Goal: Information Seeking & Learning: Learn about a topic

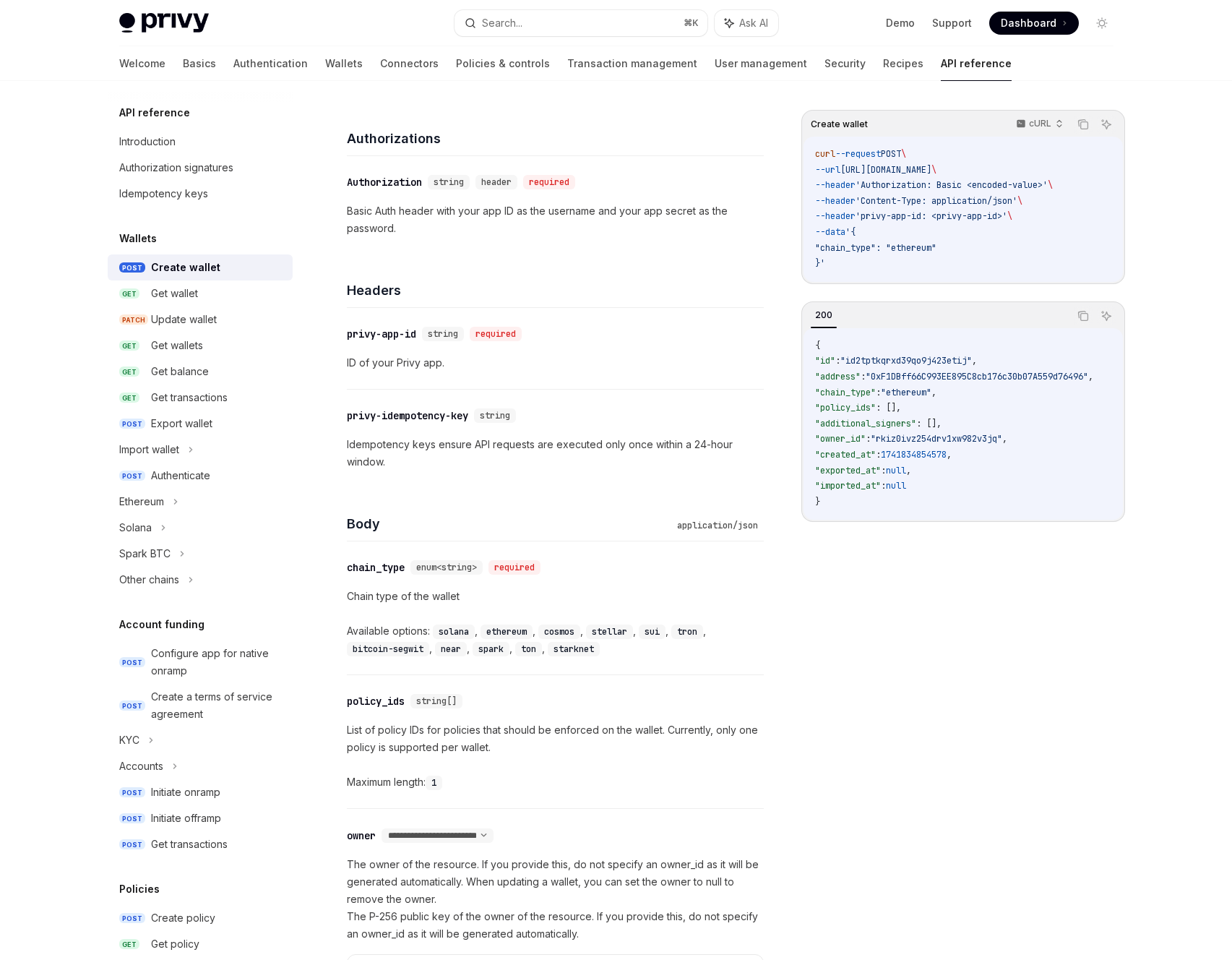
scroll to position [160, 0]
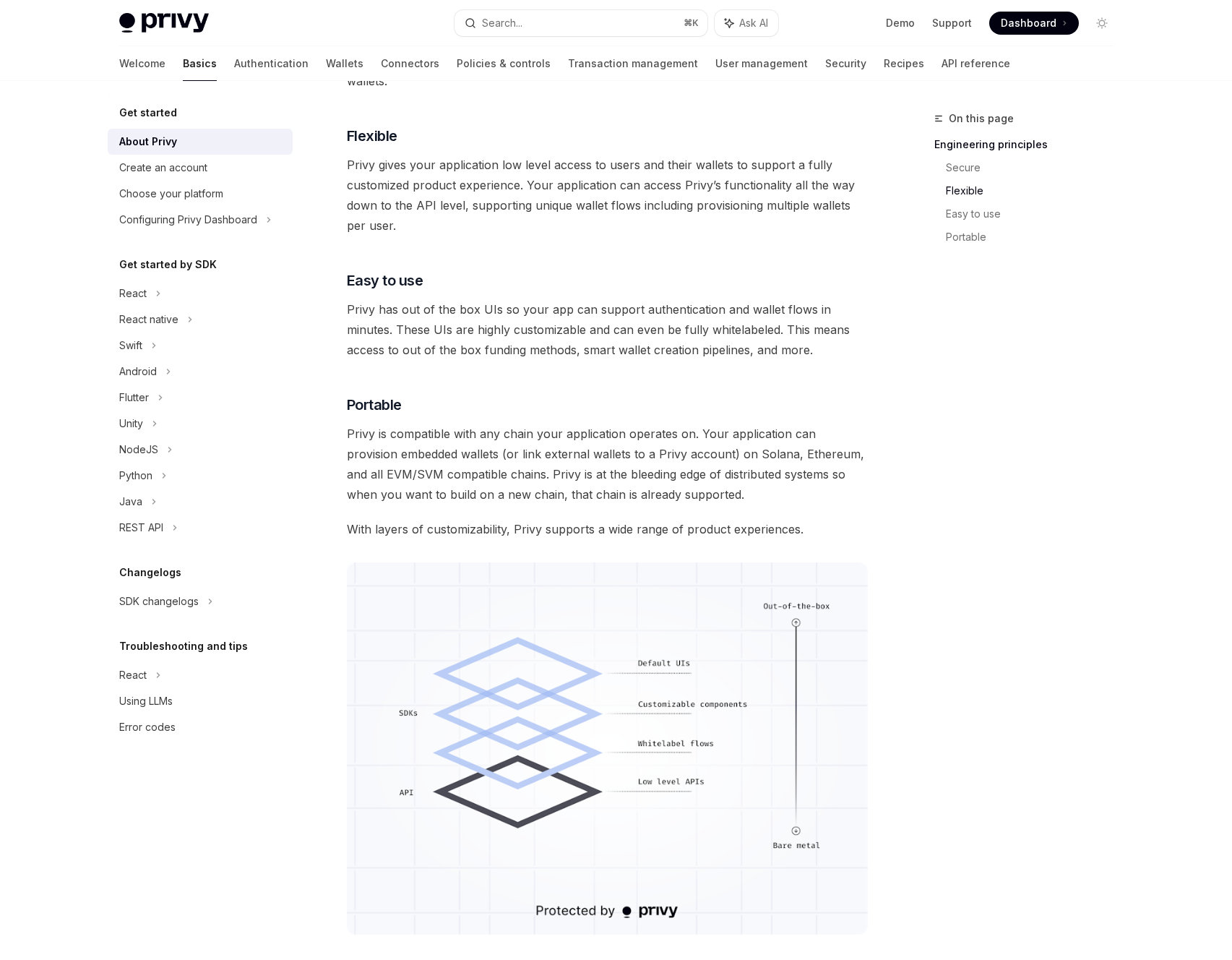
scroll to position [930, 0]
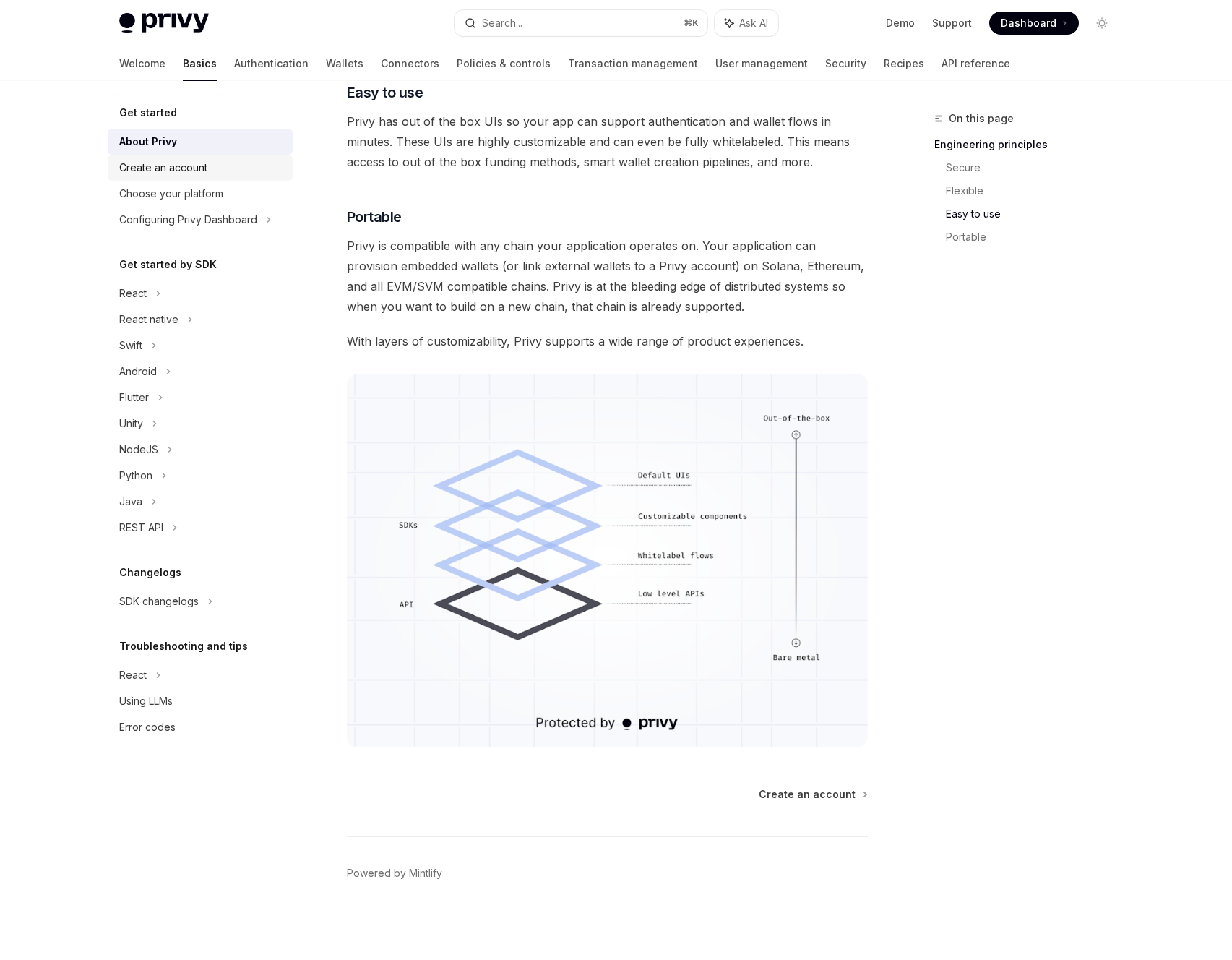
click at [202, 171] on div "Create an account" at bounding box center [163, 168] width 88 height 17
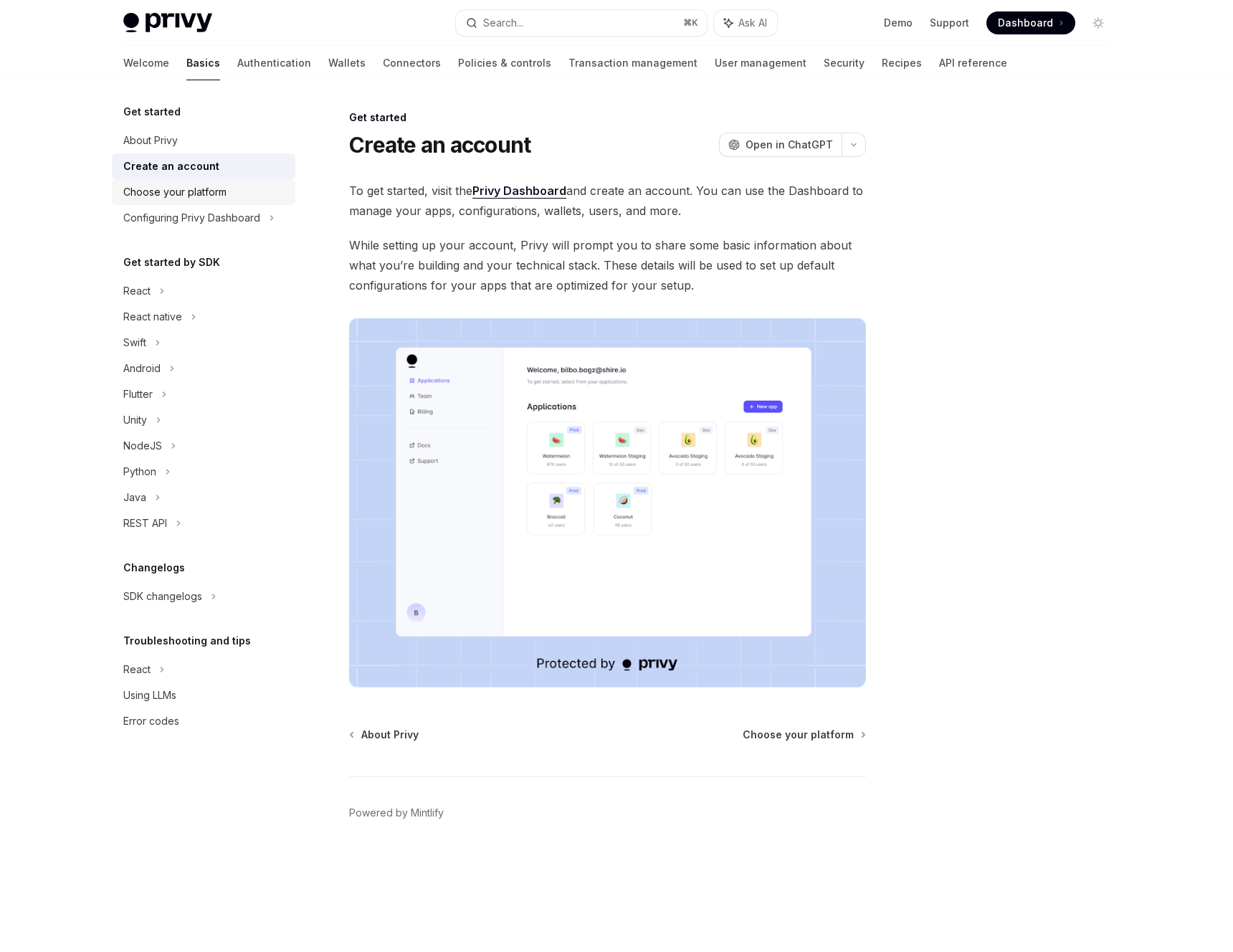
click at [200, 199] on div "Choose your platform" at bounding box center [175, 192] width 104 height 17
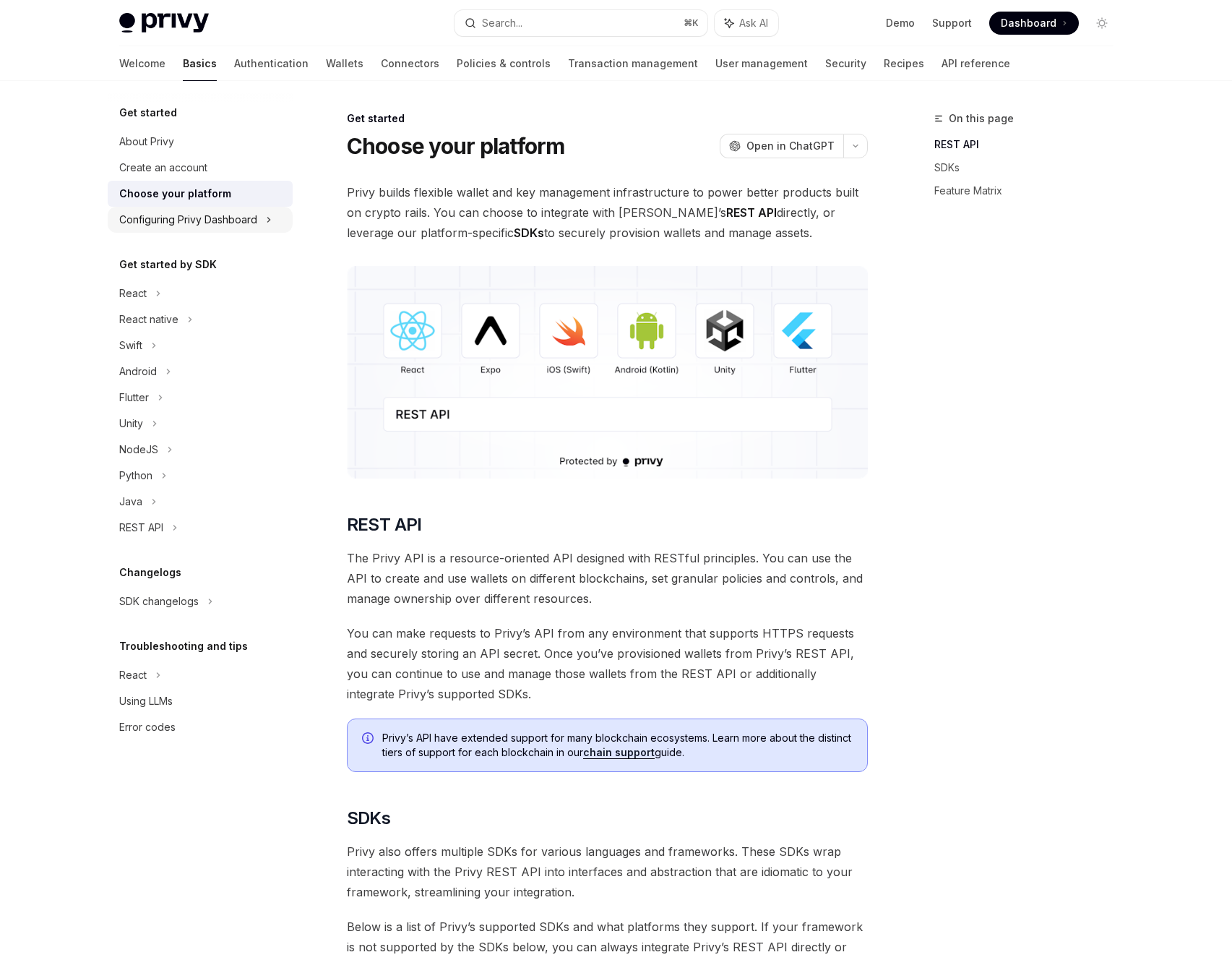
click at [211, 218] on div "Configuring Privy Dashboard" at bounding box center [187, 220] width 138 height 17
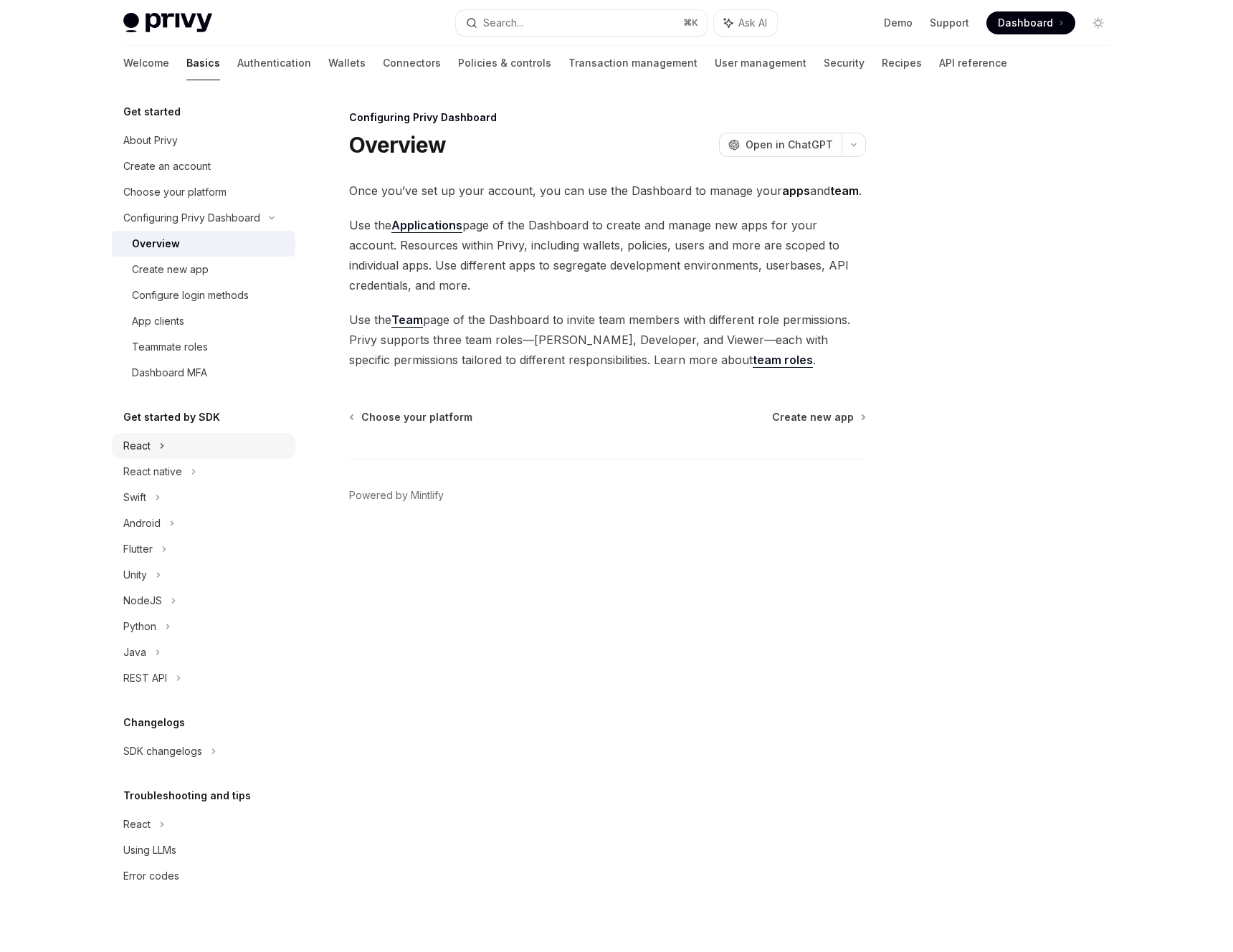
click at [190, 448] on div "React" at bounding box center [204, 446] width 183 height 25
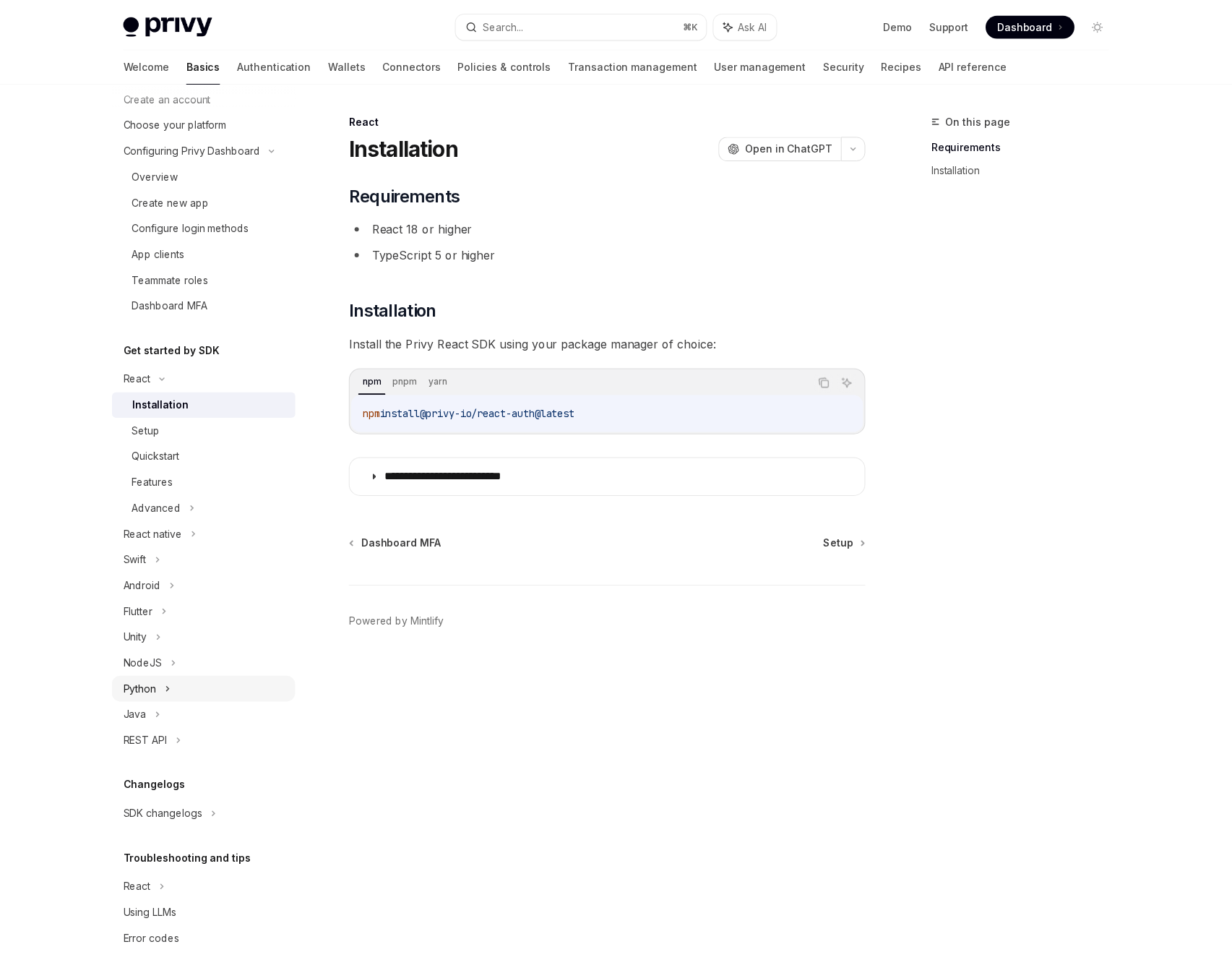
scroll to position [95, 0]
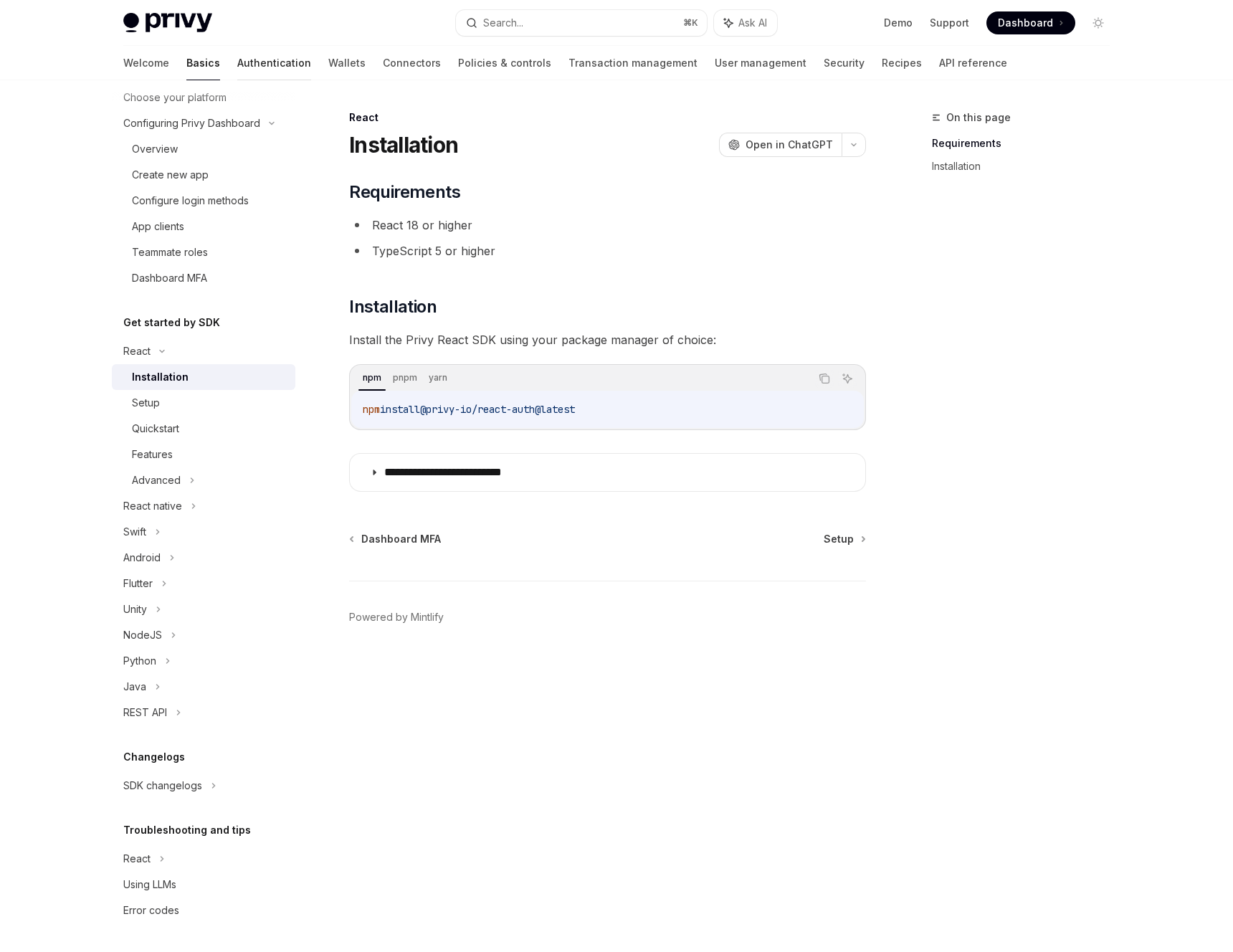
click at [237, 58] on link "Authentication" at bounding box center [273, 63] width 74 height 35
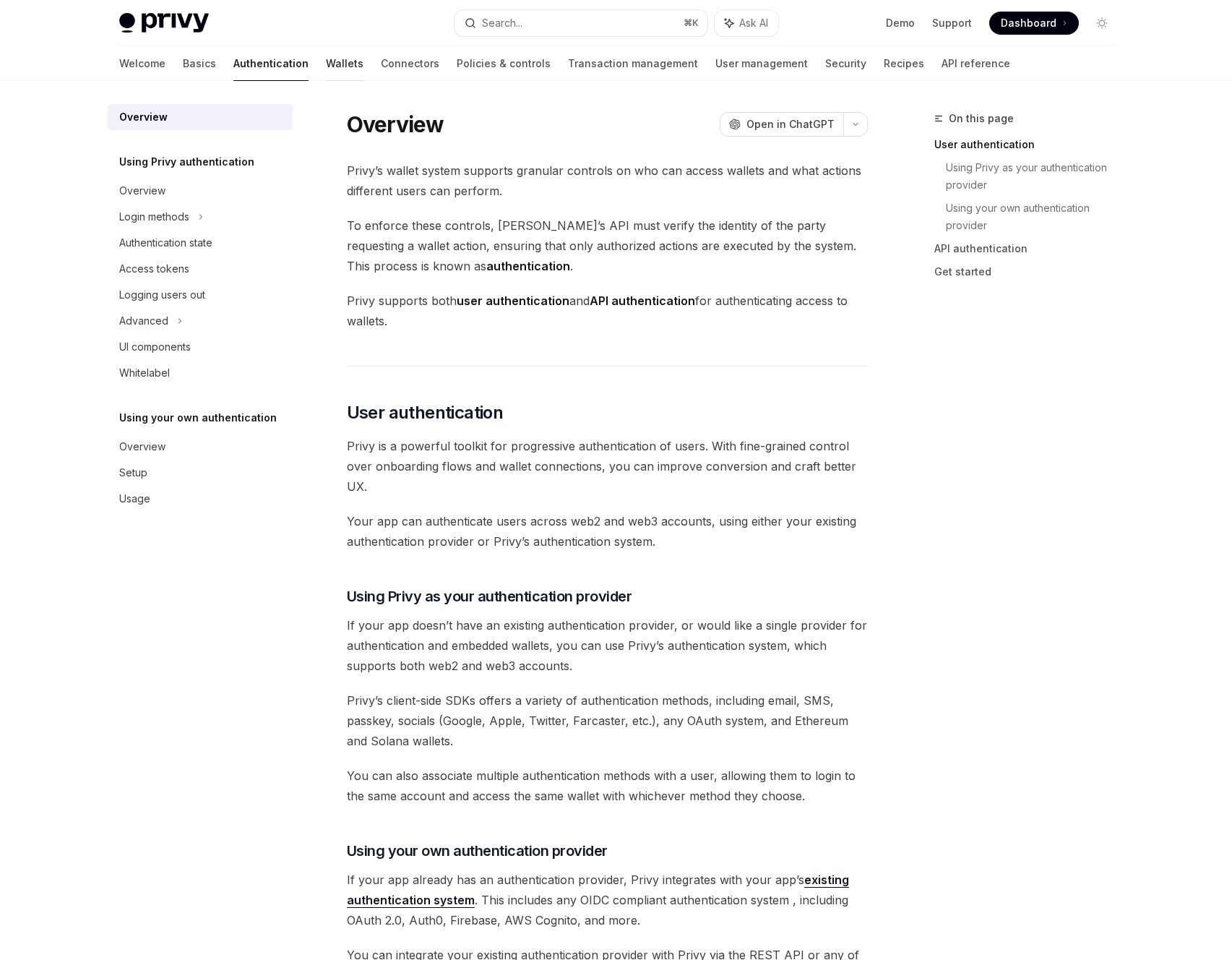
click at [326, 58] on link "Wallets" at bounding box center [345, 63] width 38 height 35
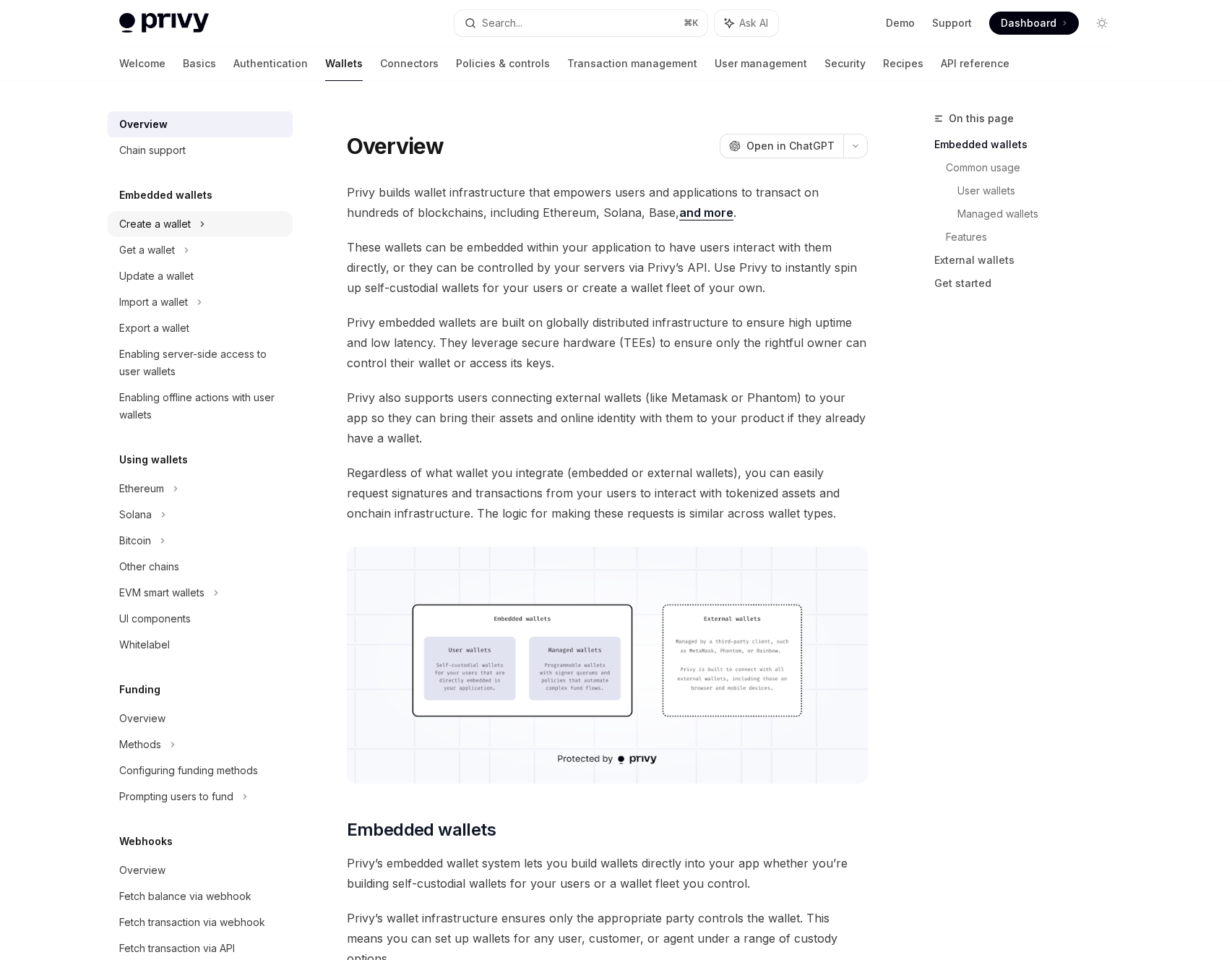
click at [213, 227] on div "Create a wallet" at bounding box center [200, 224] width 185 height 26
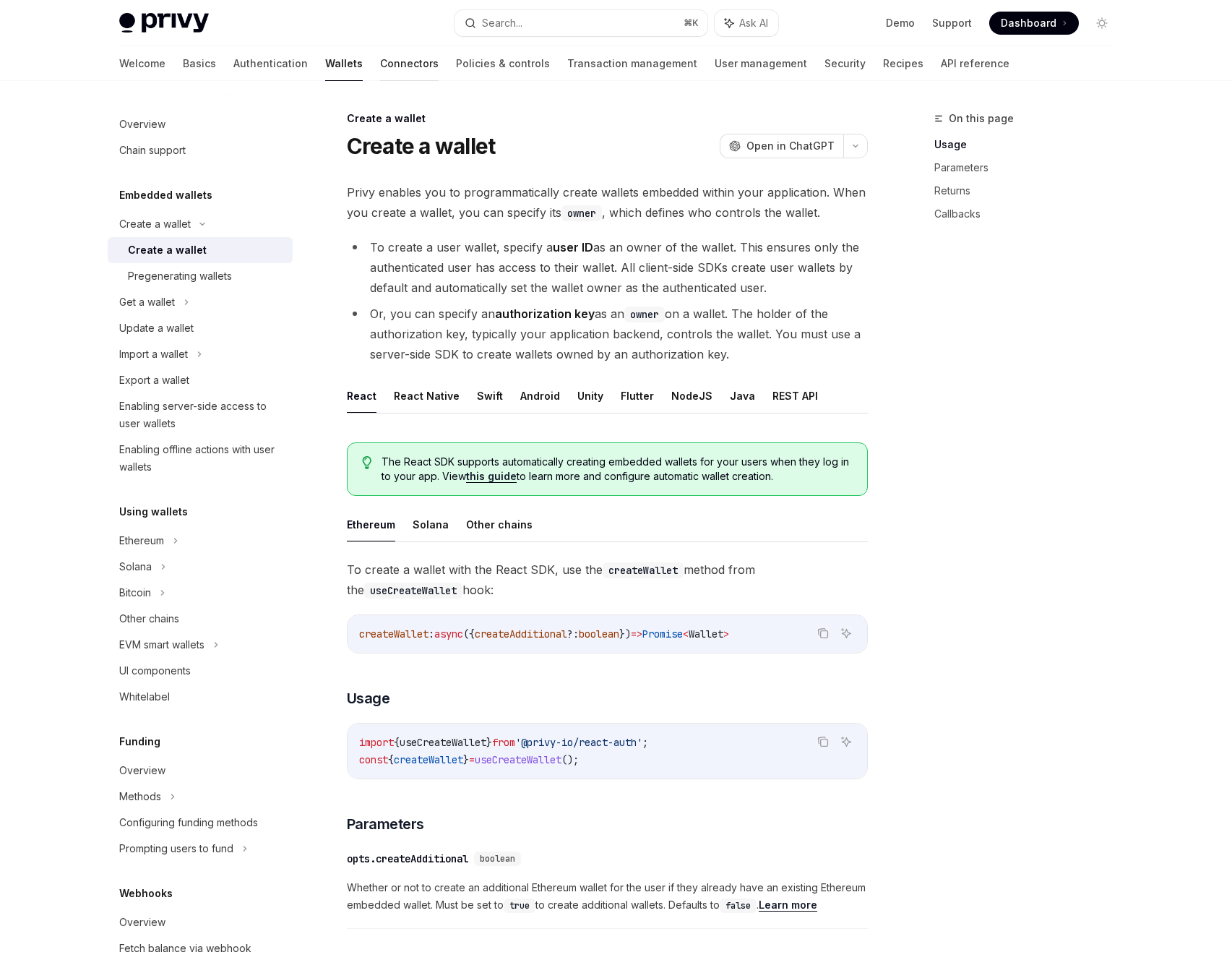
click at [380, 63] on link "Connectors" at bounding box center [409, 63] width 58 height 35
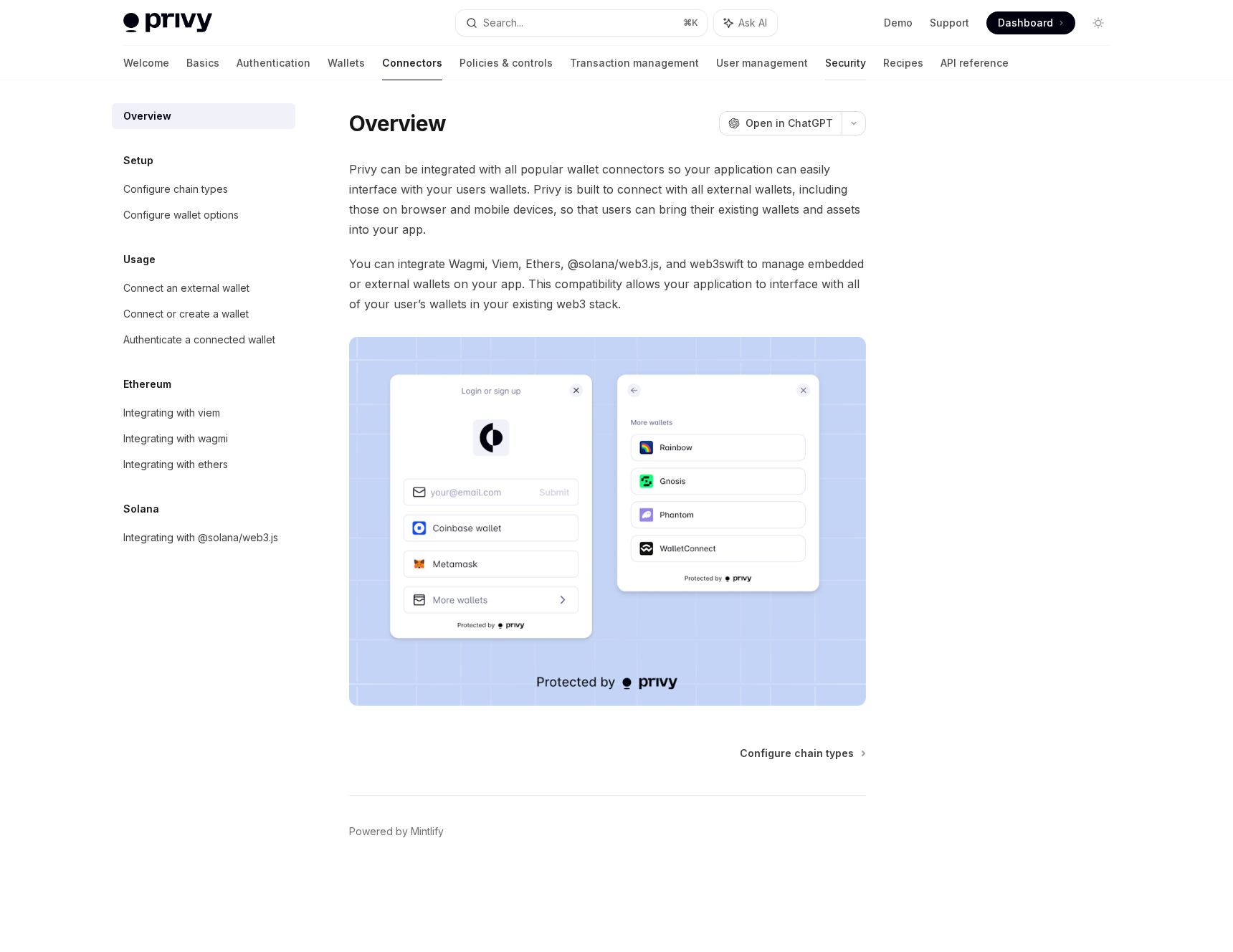
click at [825, 69] on link "Security" at bounding box center [846, 63] width 41 height 35
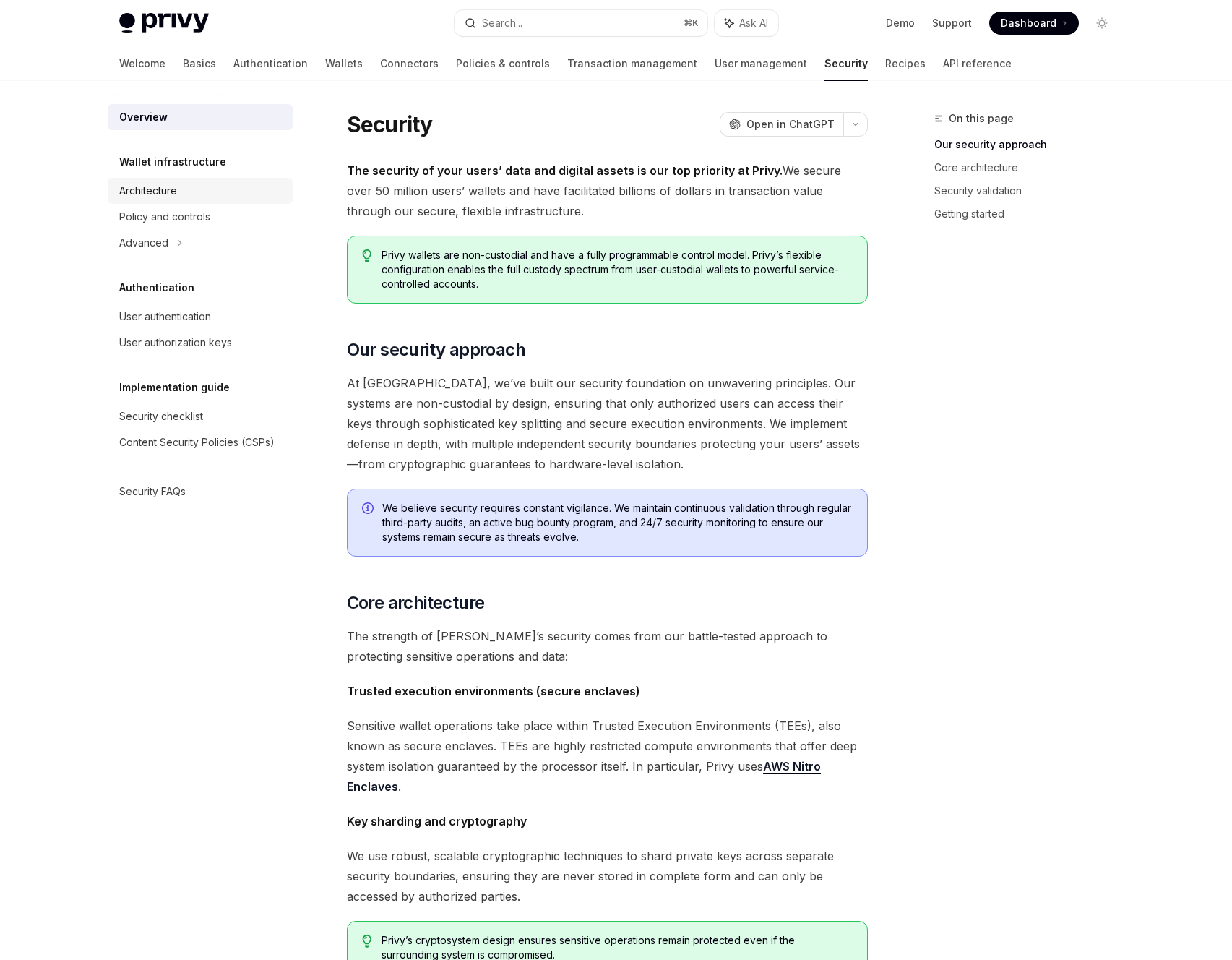
click at [201, 188] on div "Architecture" at bounding box center [201, 191] width 164 height 17
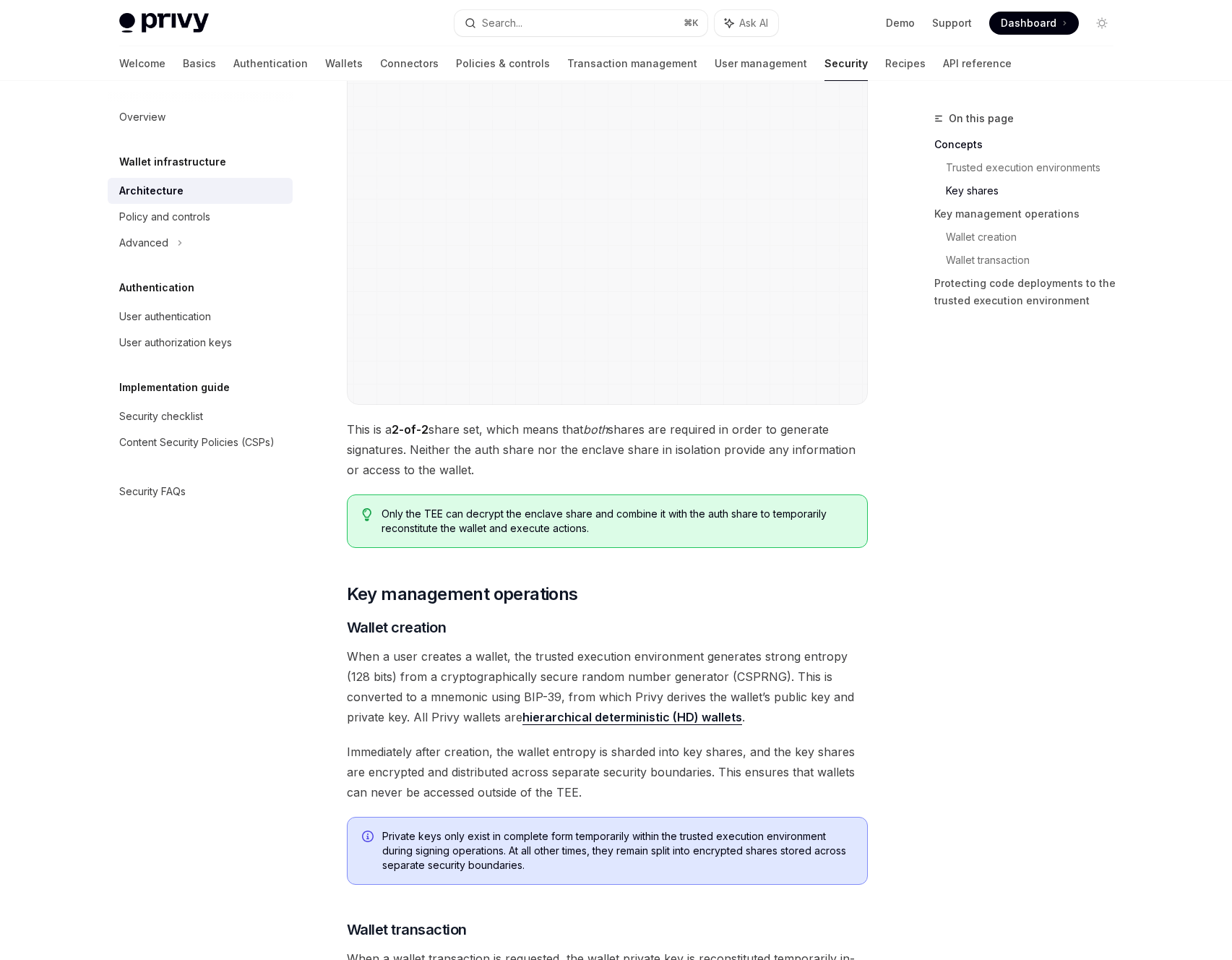
scroll to position [1279, 0]
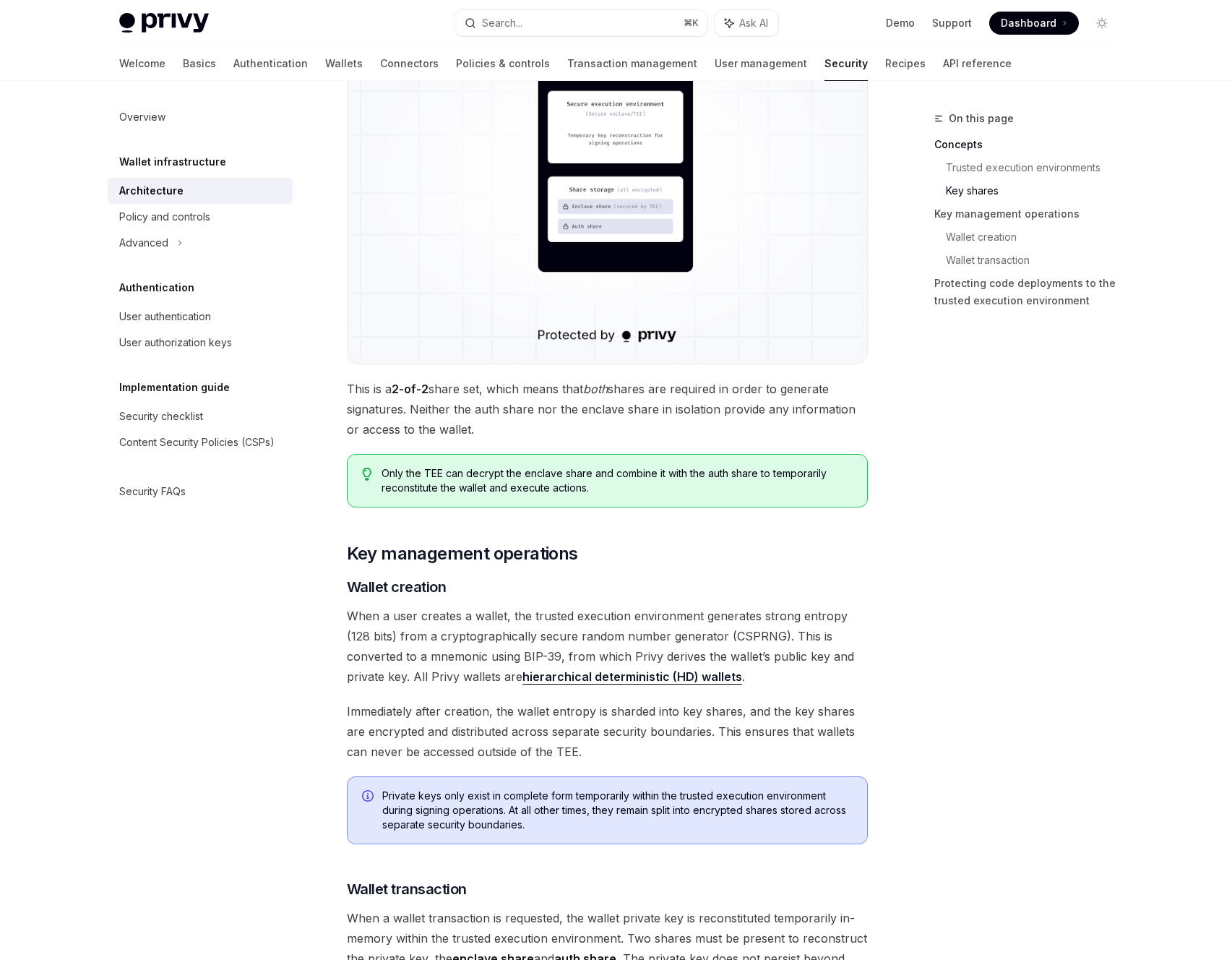
click at [477, 631] on span "When a user creates a wallet, the trusted execution environment generates stron…" at bounding box center [607, 646] width 521 height 81
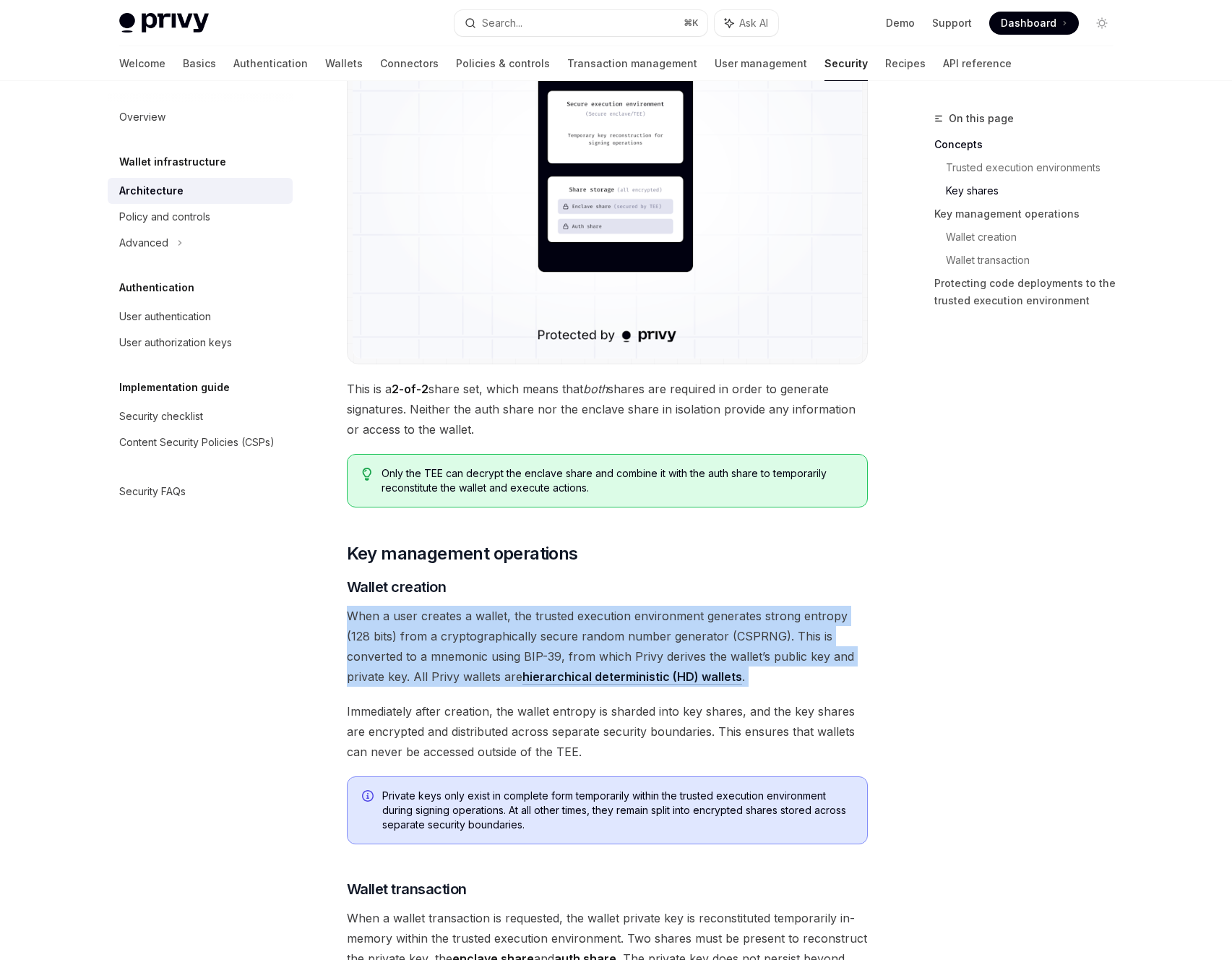
click at [477, 631] on span "When a user creates a wallet, the trusted execution environment generates stron…" at bounding box center [607, 646] width 521 height 81
click at [372, 658] on span "When a user creates a wallet, the trusted execution environment generates stron…" at bounding box center [607, 646] width 521 height 81
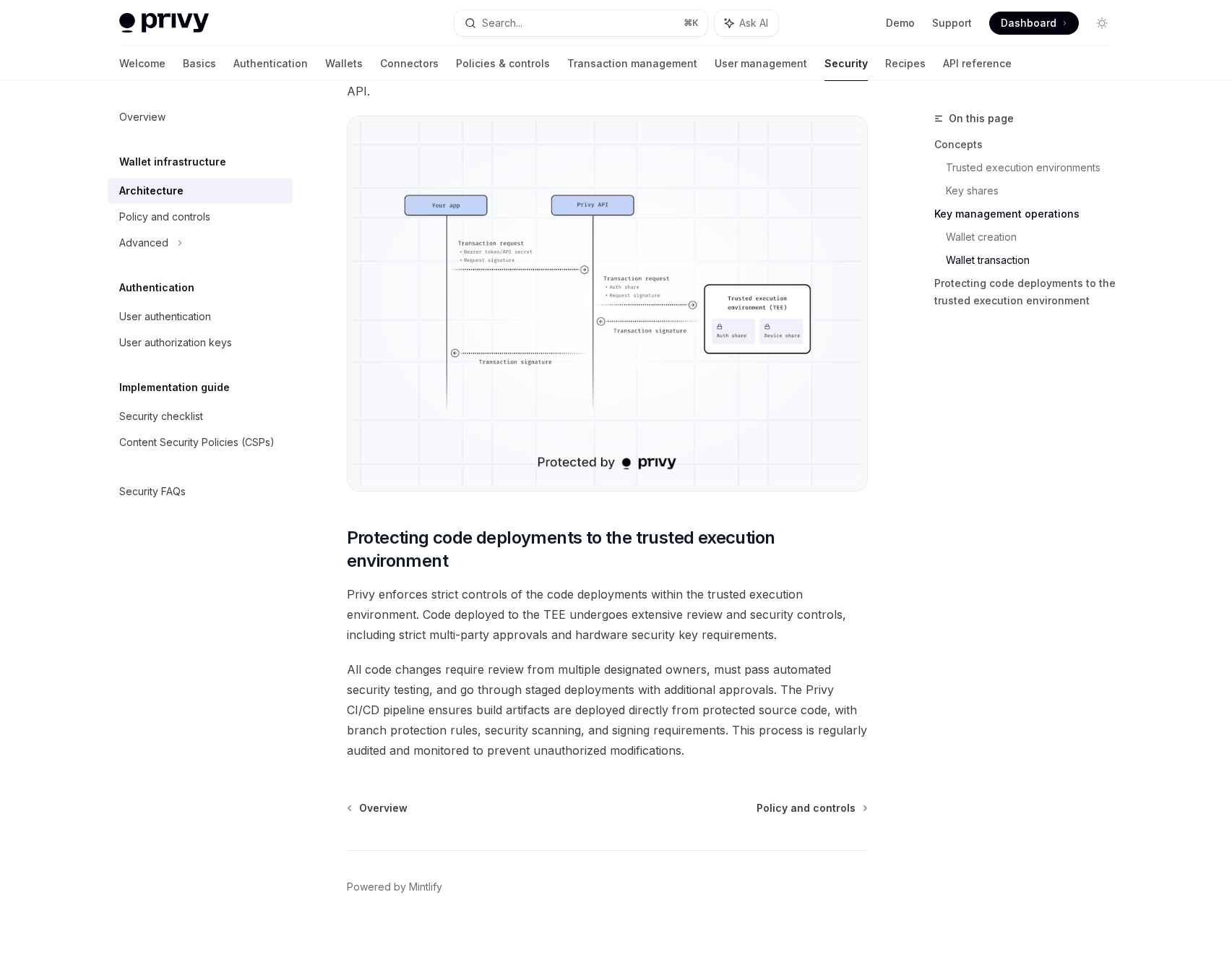
scroll to position [2686, 0]
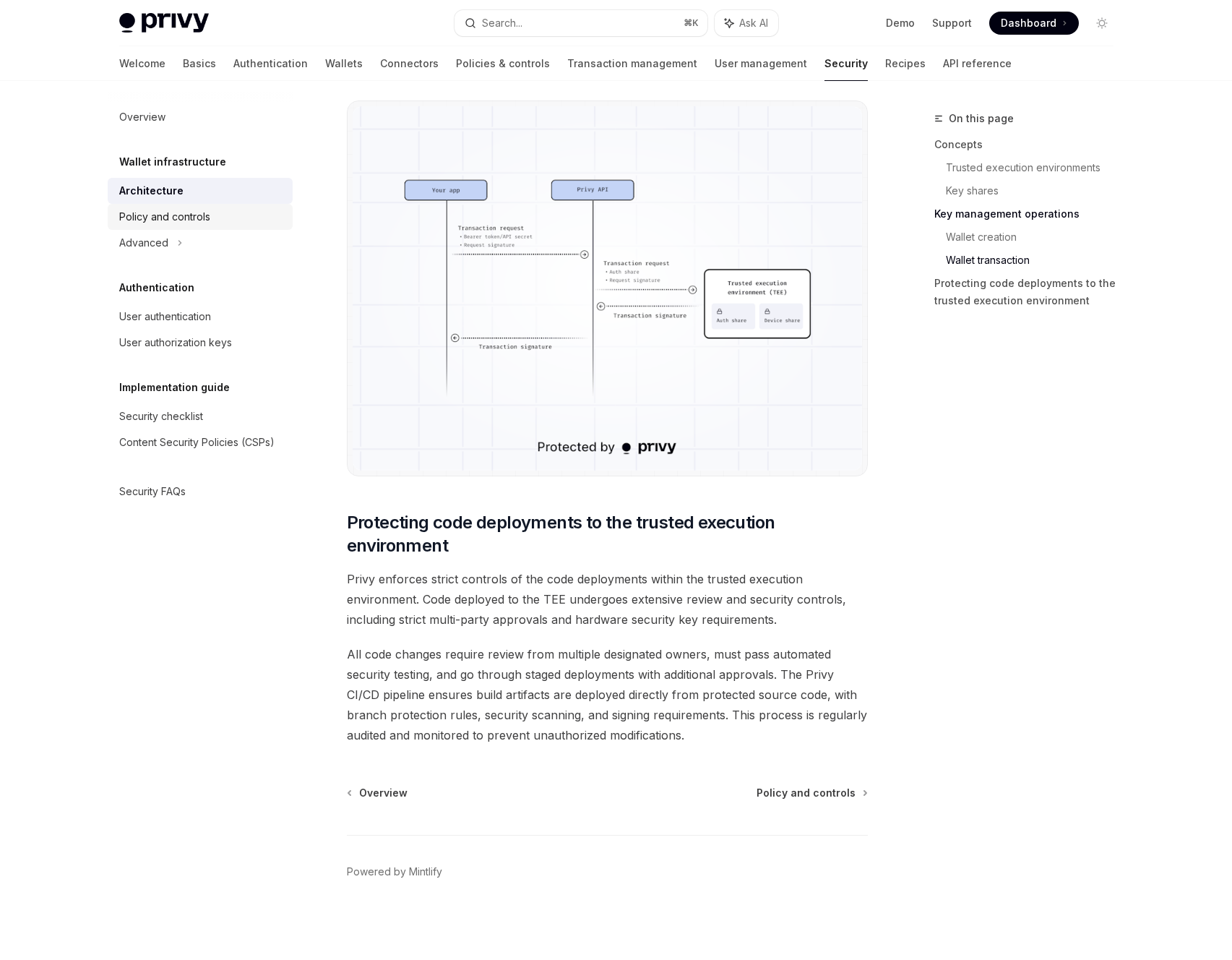
click at [128, 216] on div "Policy and controls" at bounding box center [164, 217] width 91 height 17
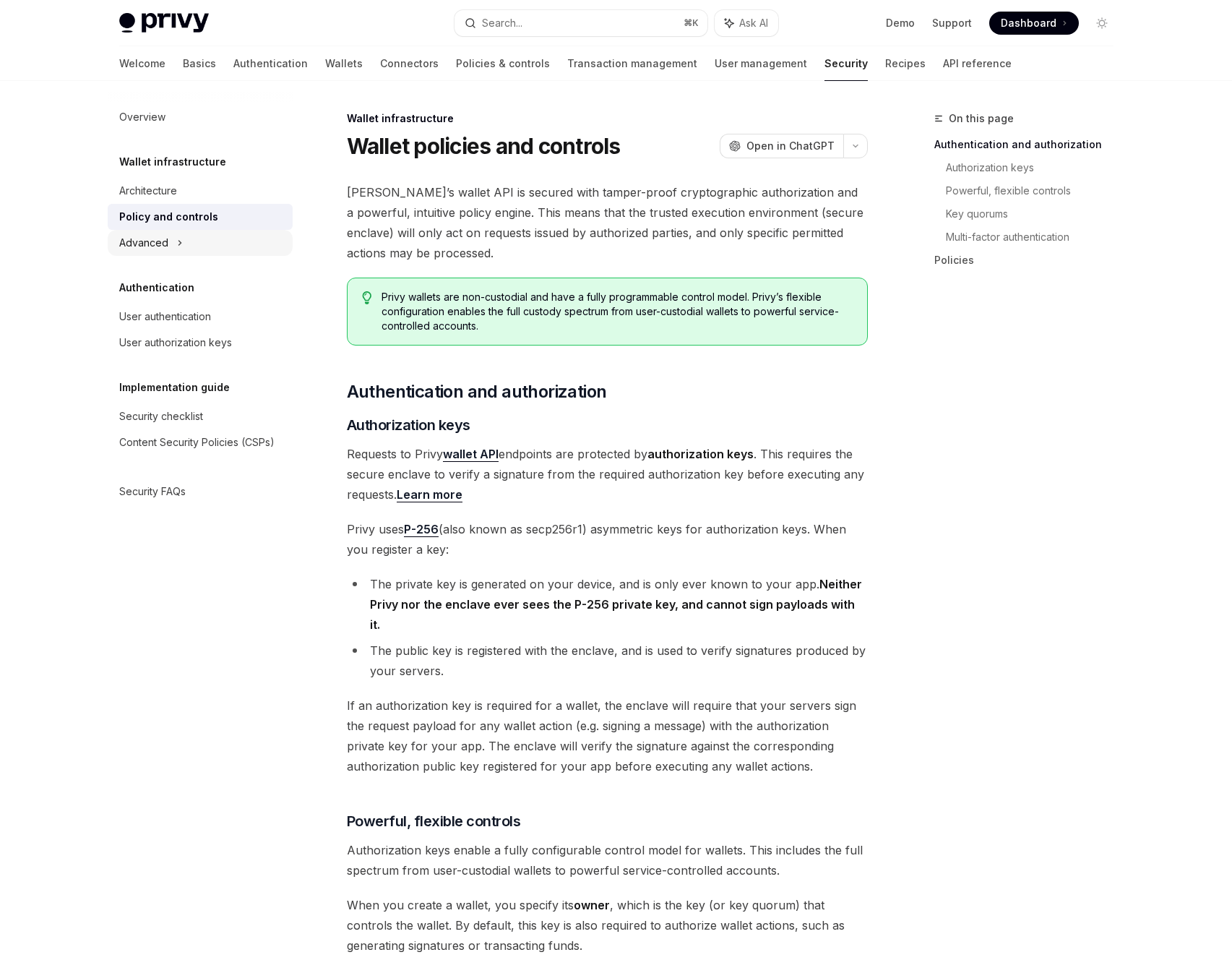
click at [121, 245] on div "Advanced" at bounding box center [143, 243] width 49 height 17
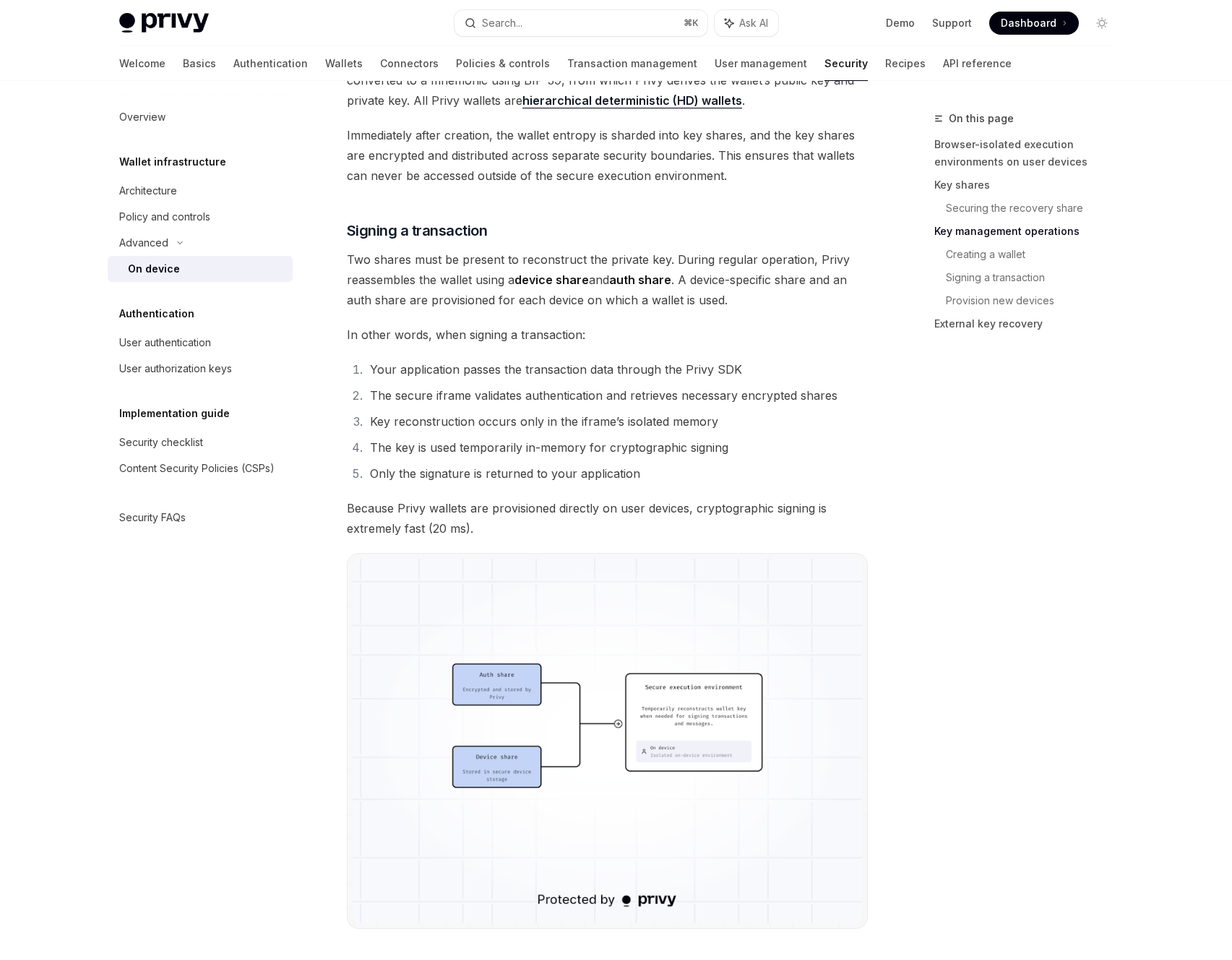
scroll to position [2437, 0]
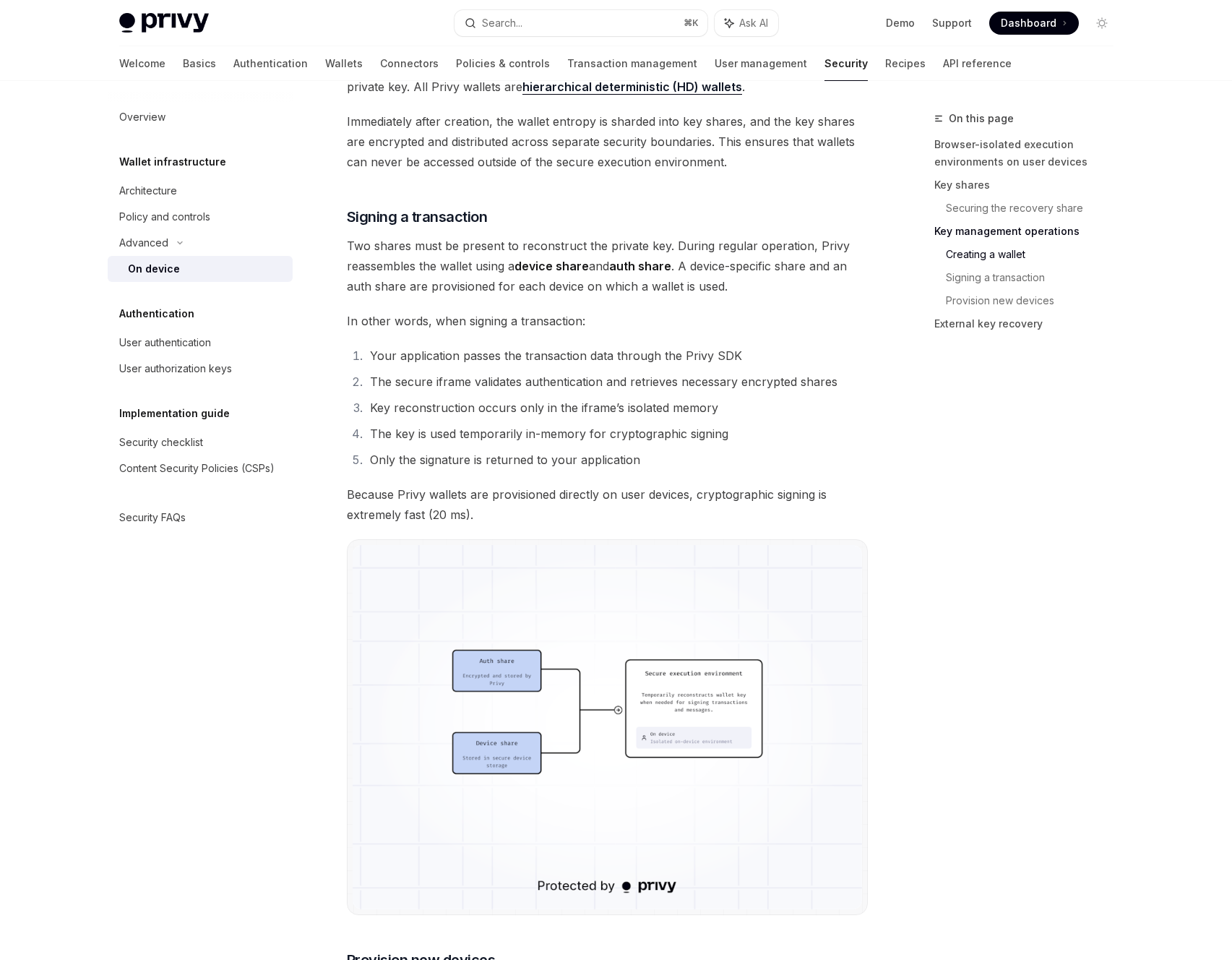
click at [726, 728] on img at bounding box center [607, 727] width 509 height 364
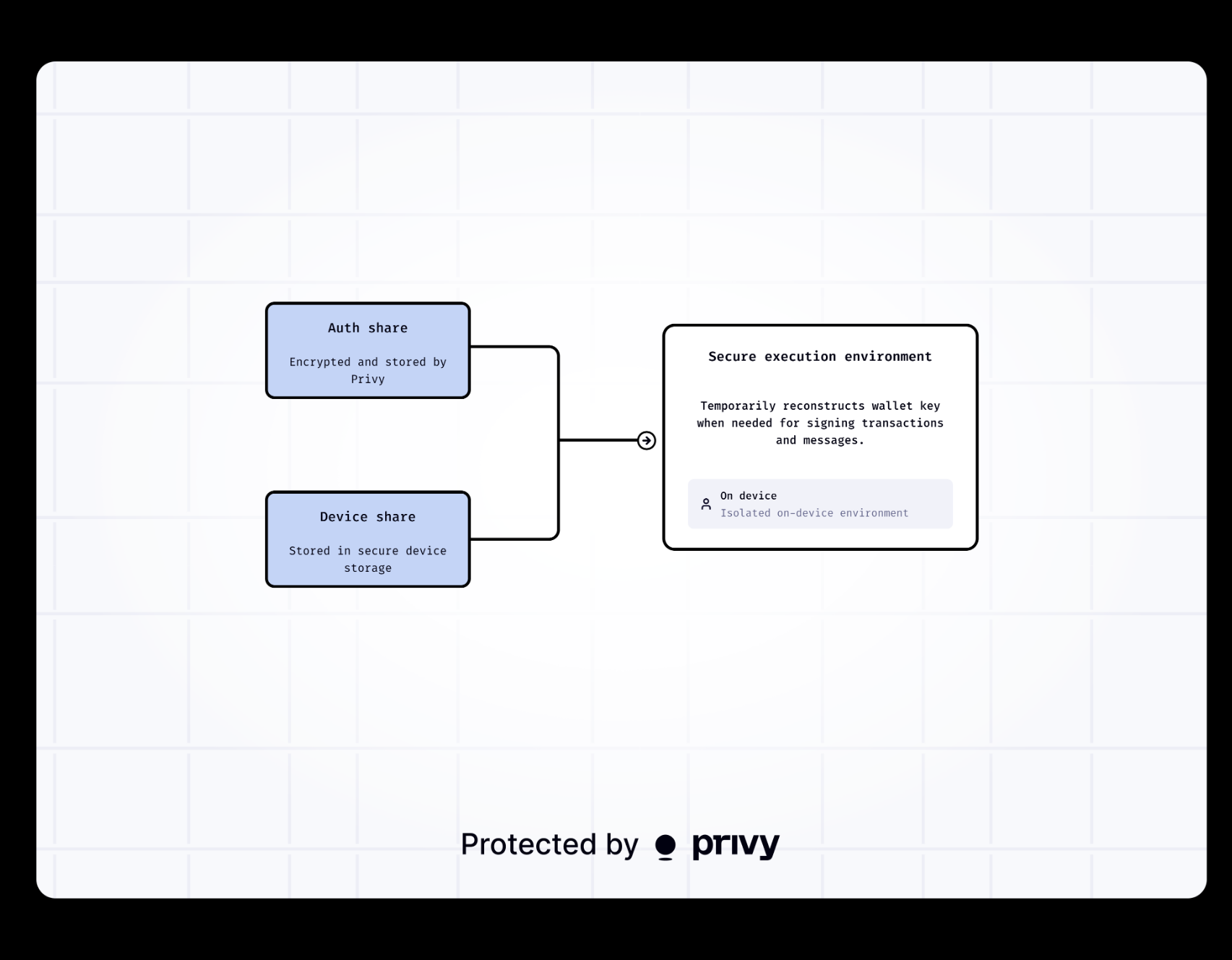
click at [836, 938] on div at bounding box center [616, 480] width 1232 height 960
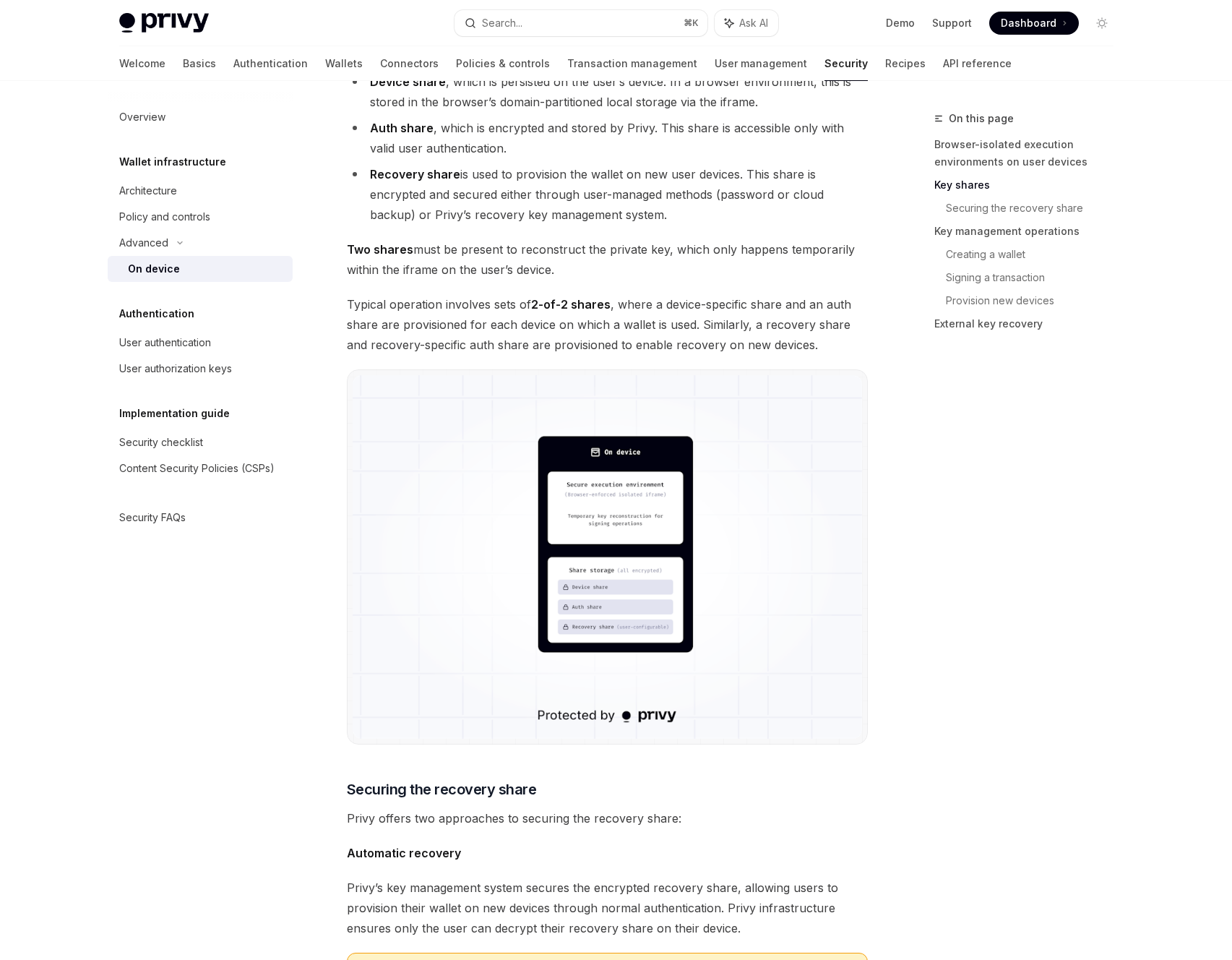
scroll to position [1115, 0]
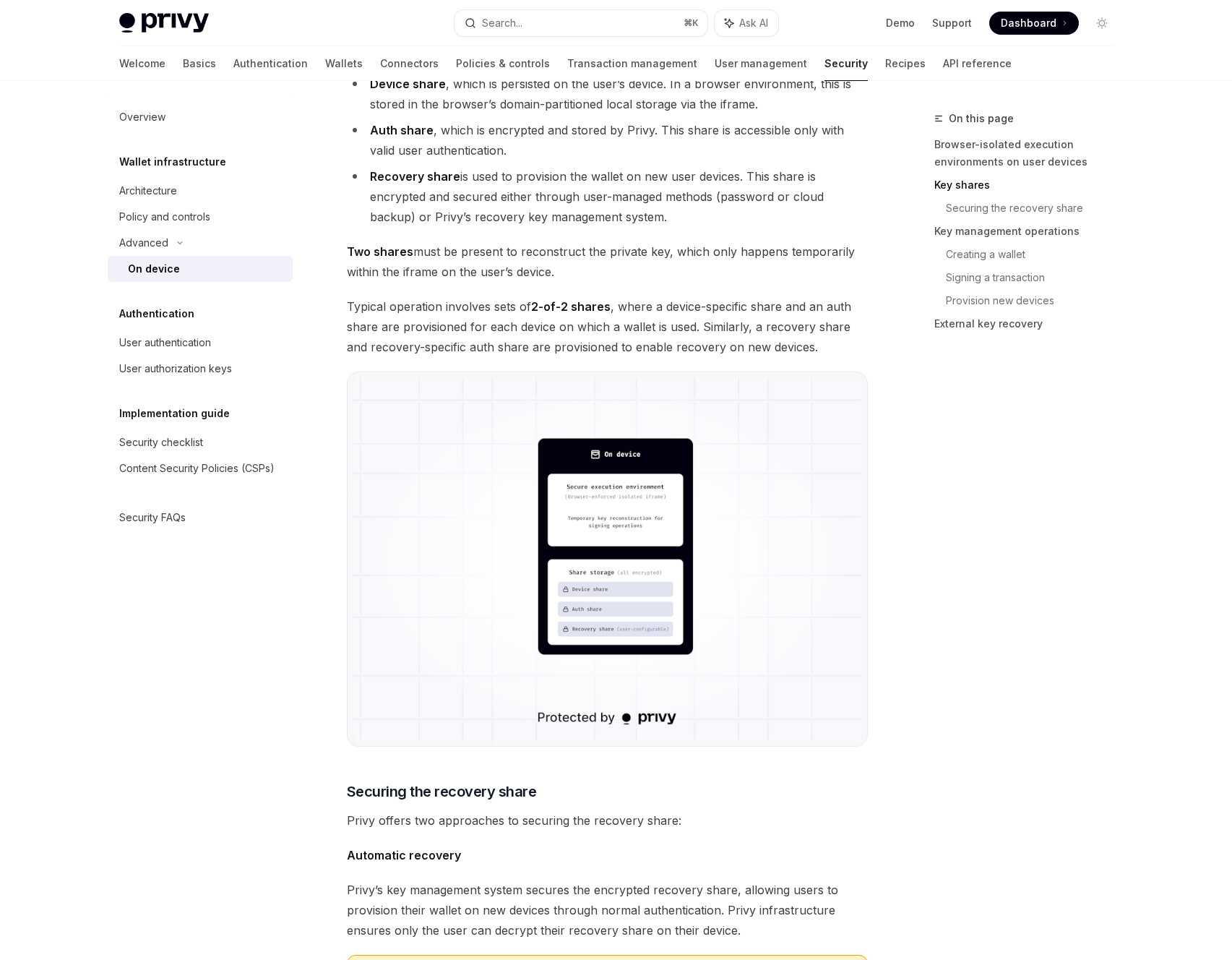
click at [691, 325] on span "Typical operation involves sets of 2-of-2 shares , where a device-specific shar…" at bounding box center [607, 326] width 521 height 61
click at [690, 325] on span "Typical operation involves sets of 2-of-2 shares , where a device-specific shar…" at bounding box center [607, 326] width 521 height 61
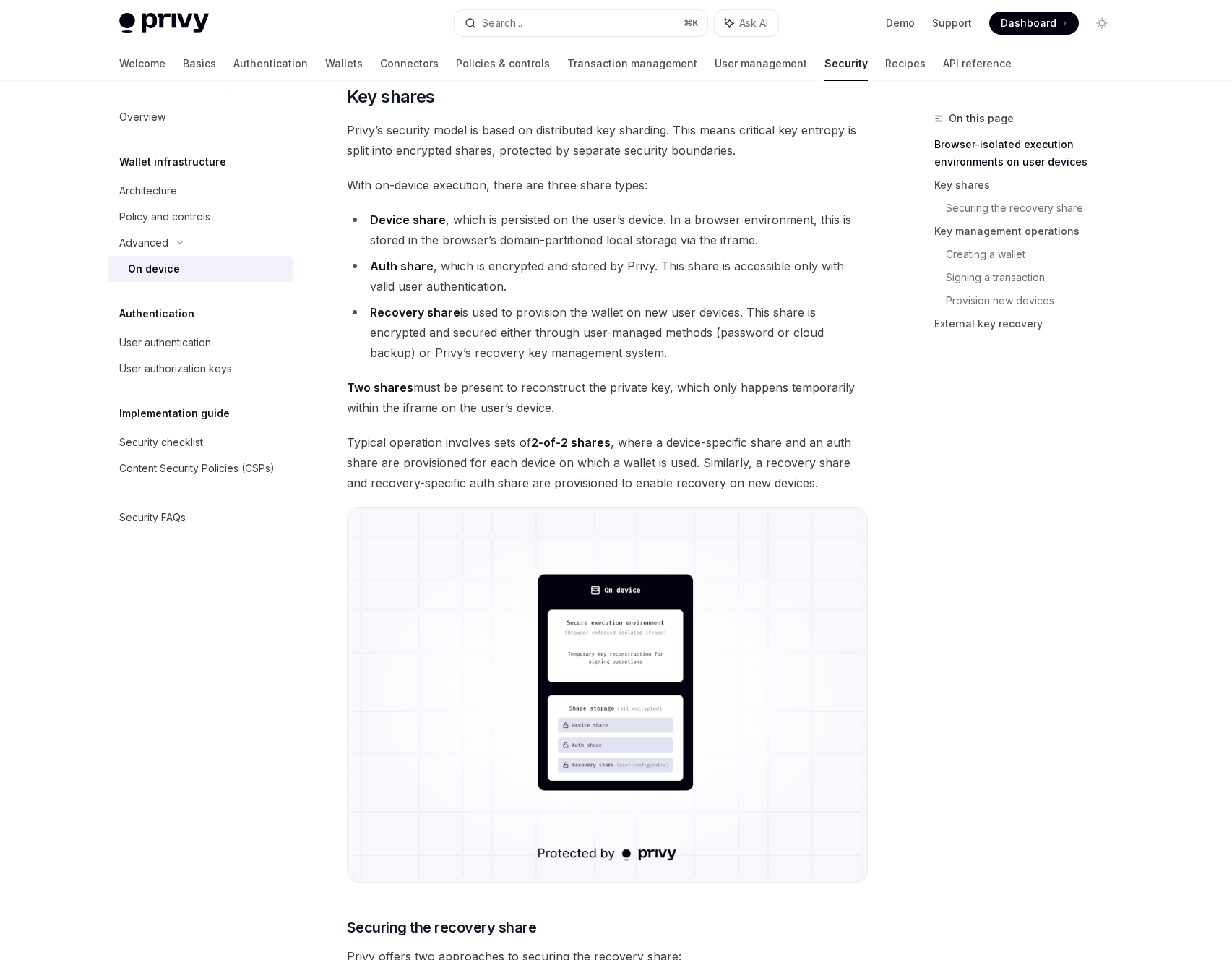
scroll to position [951, 0]
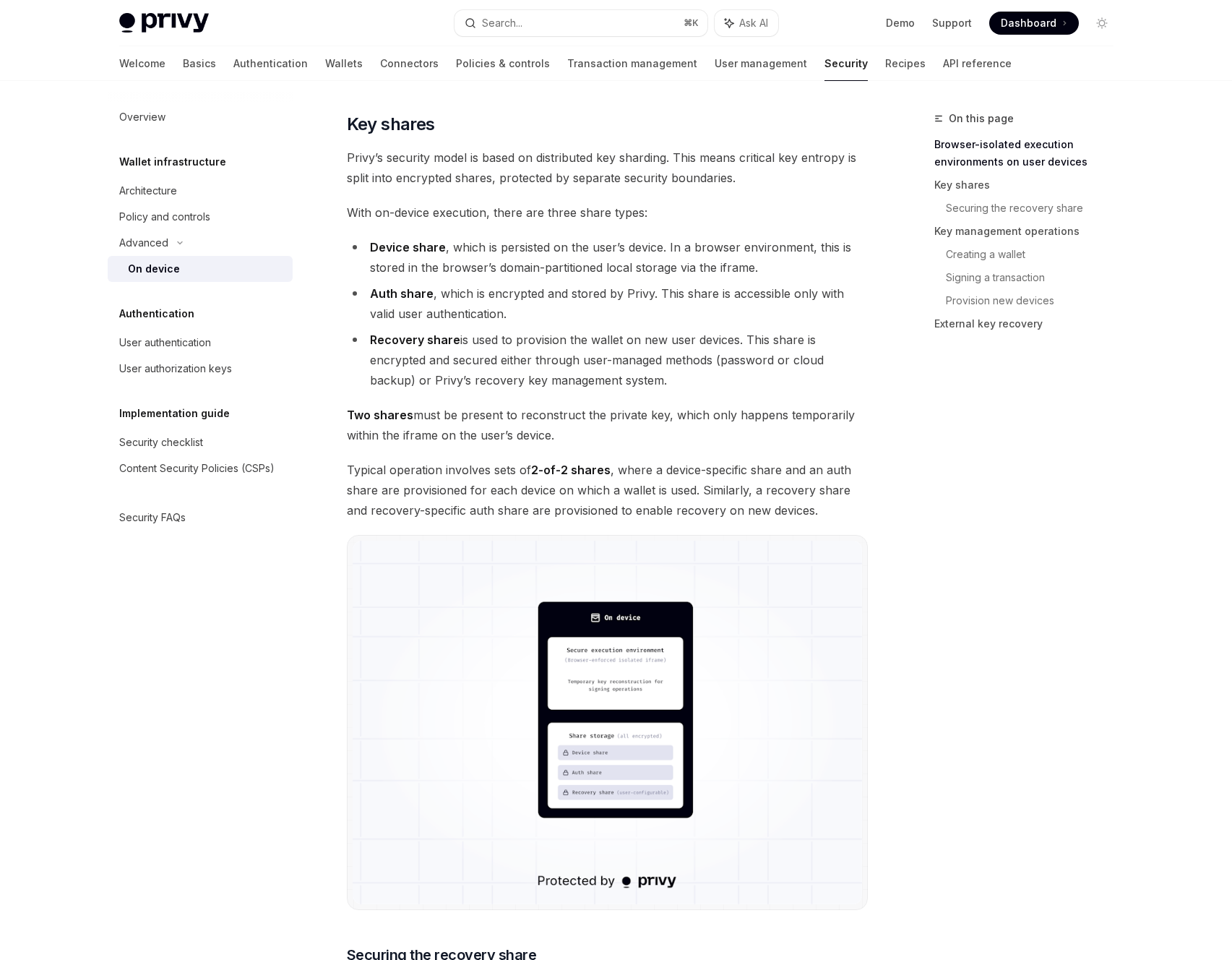
click at [632, 260] on li "Device share , which is persisted on the user’s device. In a browser environmen…" at bounding box center [607, 257] width 521 height 40
click at [646, 388] on li "Recovery share is used to provision the wallet on new user devices. This share …" at bounding box center [607, 360] width 521 height 61
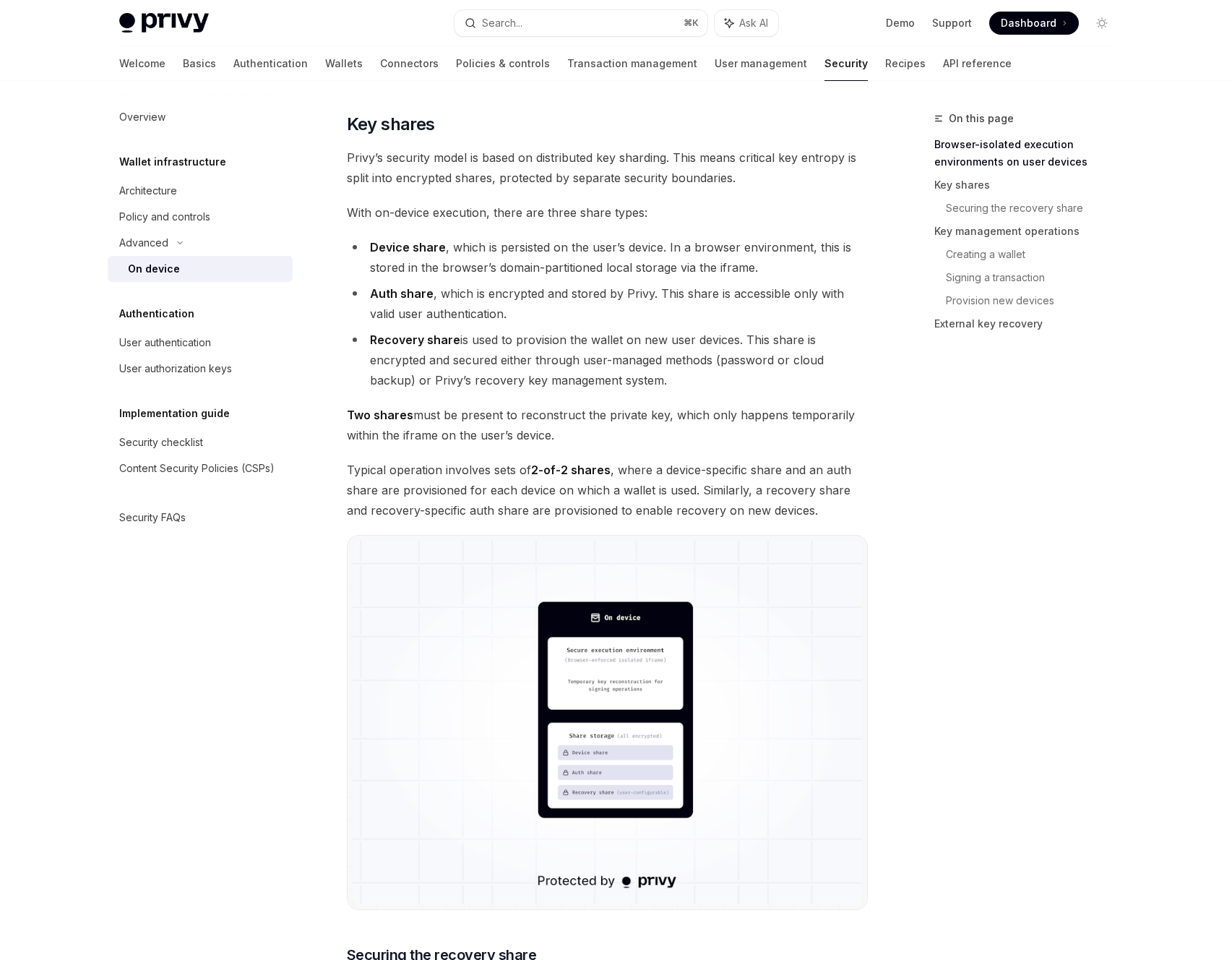
click at [621, 420] on span "Two shares must be present to reconstruct the private key, which only happens t…" at bounding box center [607, 425] width 521 height 40
click at [620, 420] on span "Two shares must be present to reconstruct the private key, which only happens t…" at bounding box center [607, 425] width 521 height 40
click at [613, 444] on span "Two shares must be present to reconstruct the private key, which only happens t…" at bounding box center [607, 425] width 521 height 40
drag, startPoint x: 628, startPoint y: 373, endPoint x: 358, endPoint y: 247, distance: 298.0
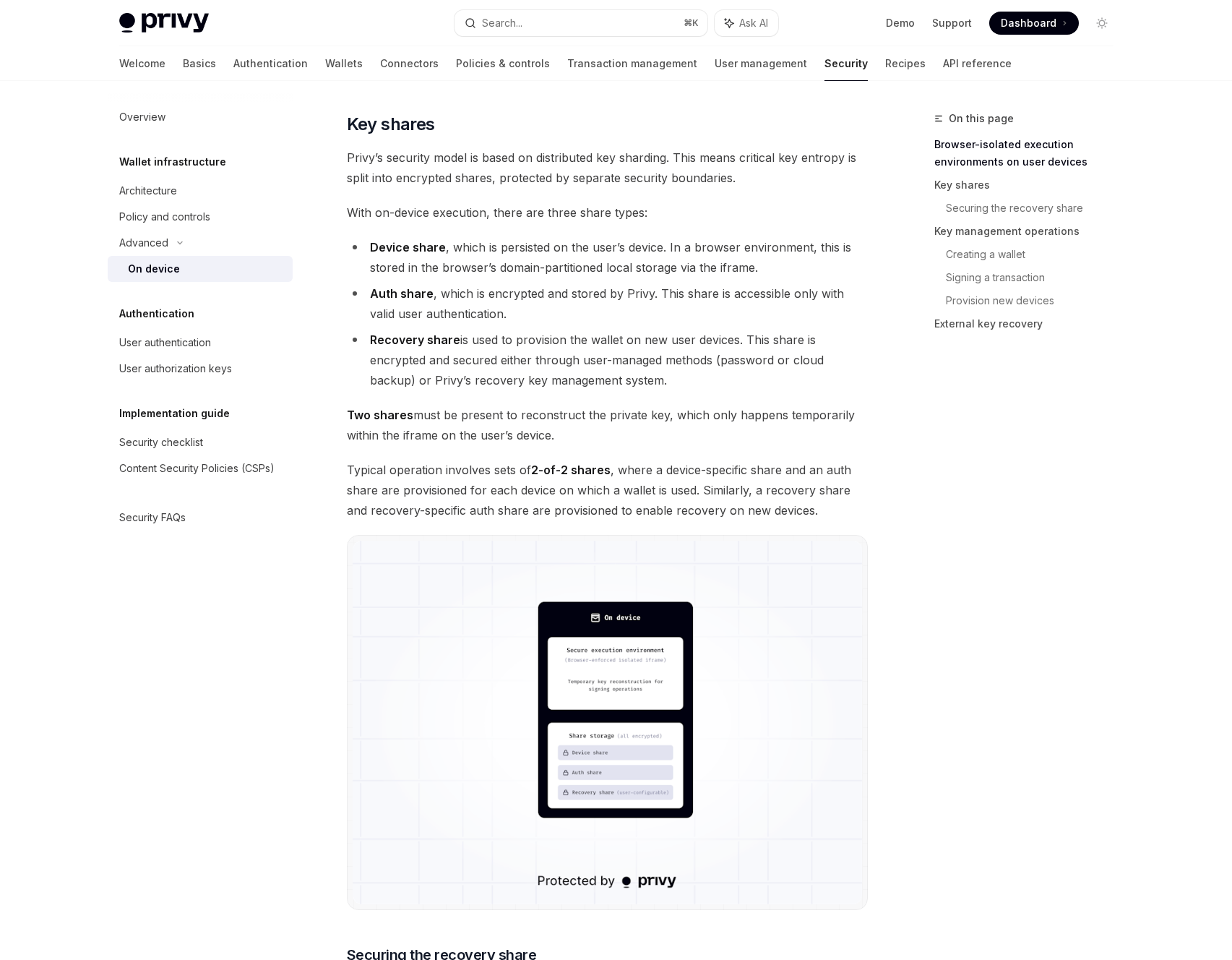
click at [358, 247] on ul "Device share , which is persisted on the user’s device. In a browser environmen…" at bounding box center [607, 313] width 521 height 153
copy ul "Device share , which is persisted on the user’s device. In a browser environmen…"
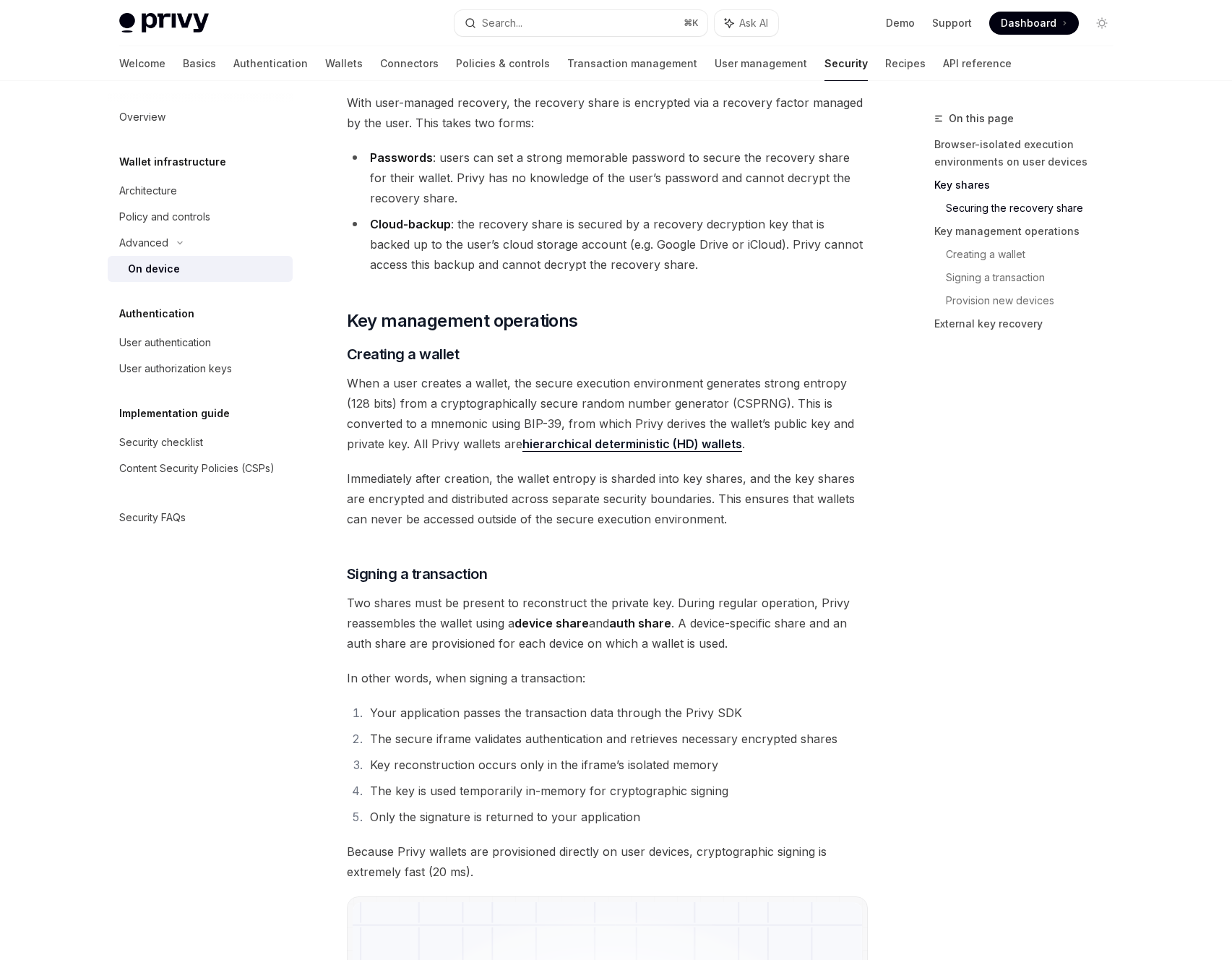
scroll to position [2114, 0]
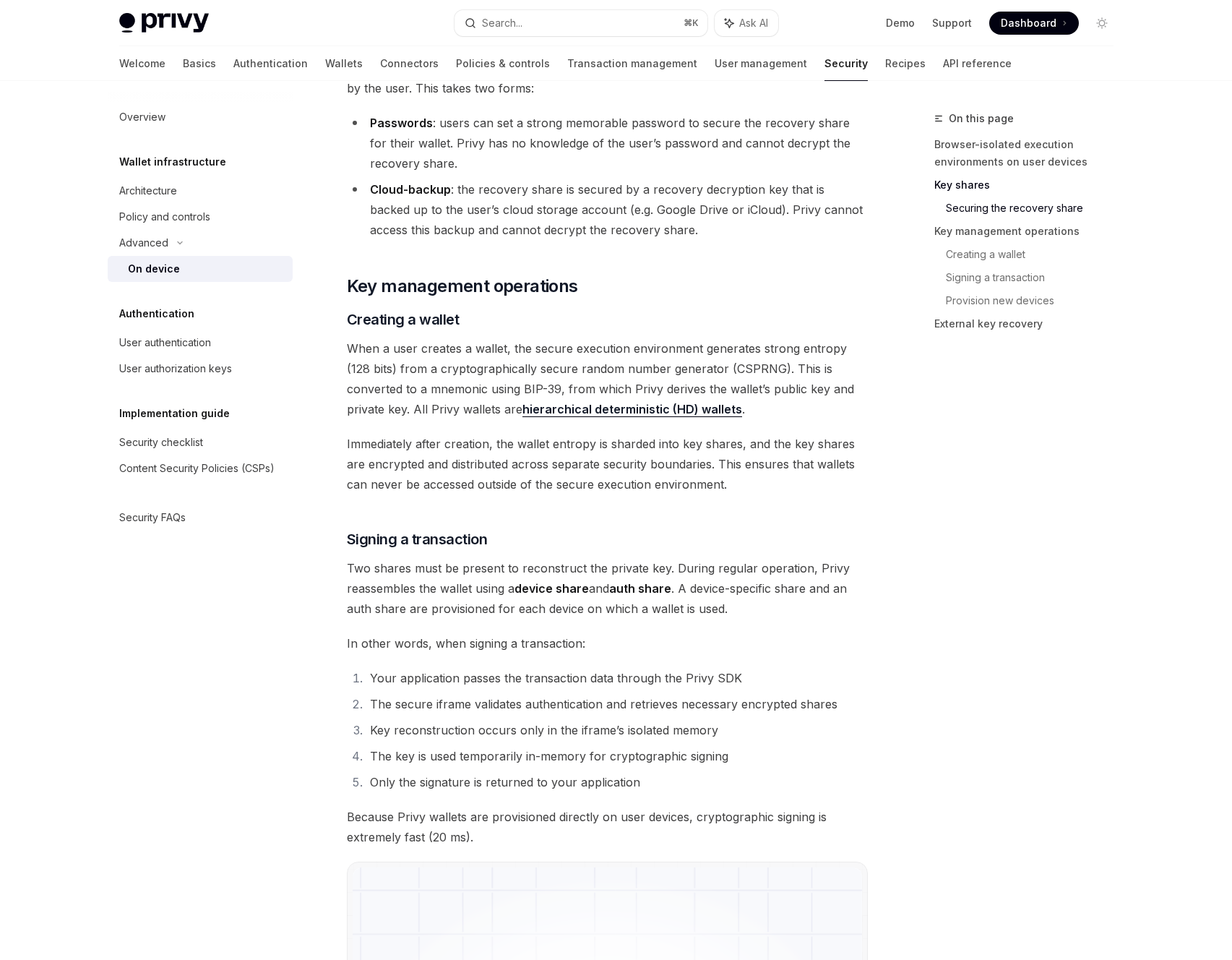
click at [568, 355] on span "When a user creates a wallet, the secure execution environment generates strong…" at bounding box center [607, 379] width 521 height 81
copy div "When a user creates a wallet, the secure execution environment generates strong…"
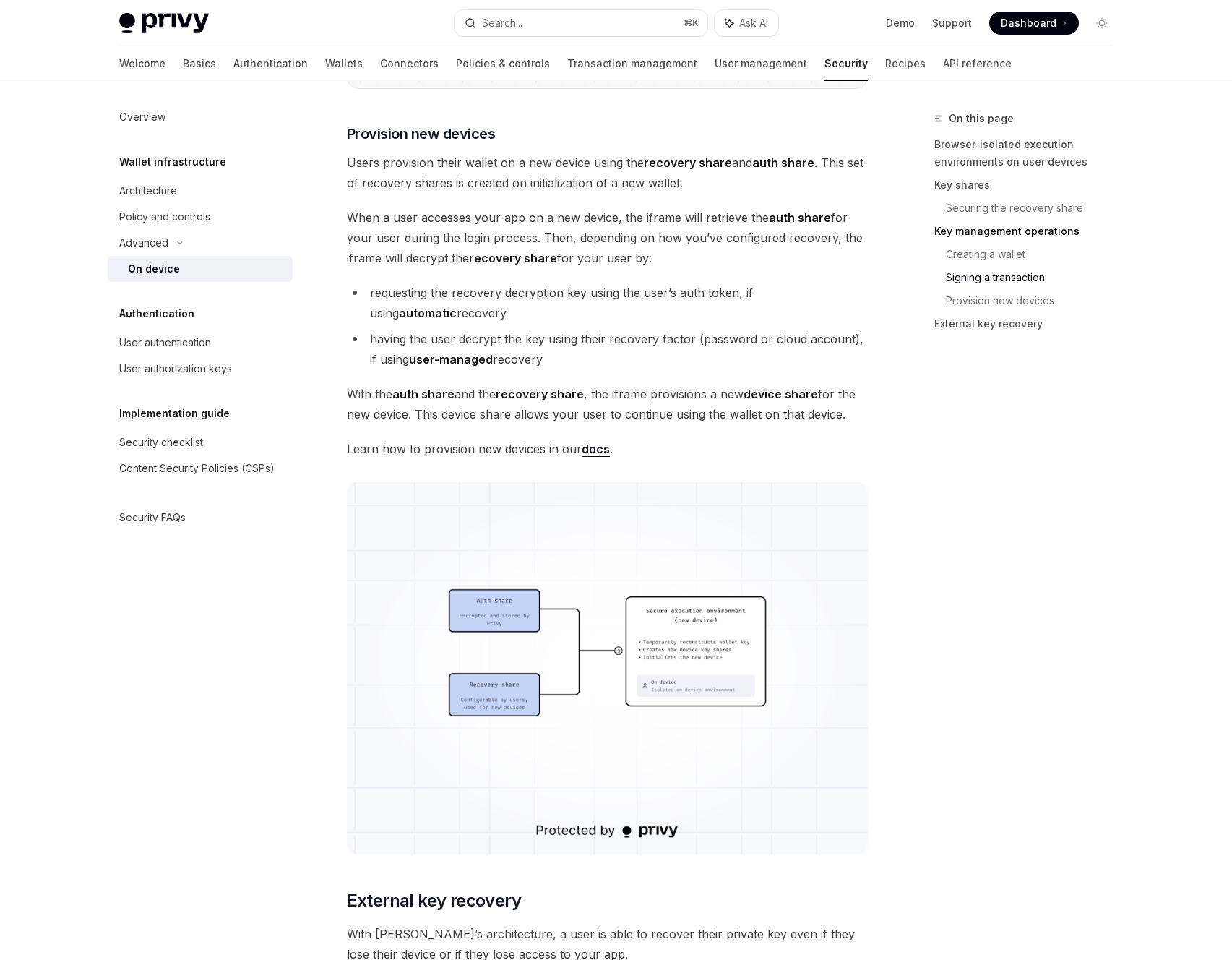
scroll to position [3262, 0]
drag, startPoint x: 887, startPoint y: 420, endPoint x: 331, endPoint y: 402, distance: 556.3
copy span "With the auth share and the recovery share , the iframe provisions a new device…"
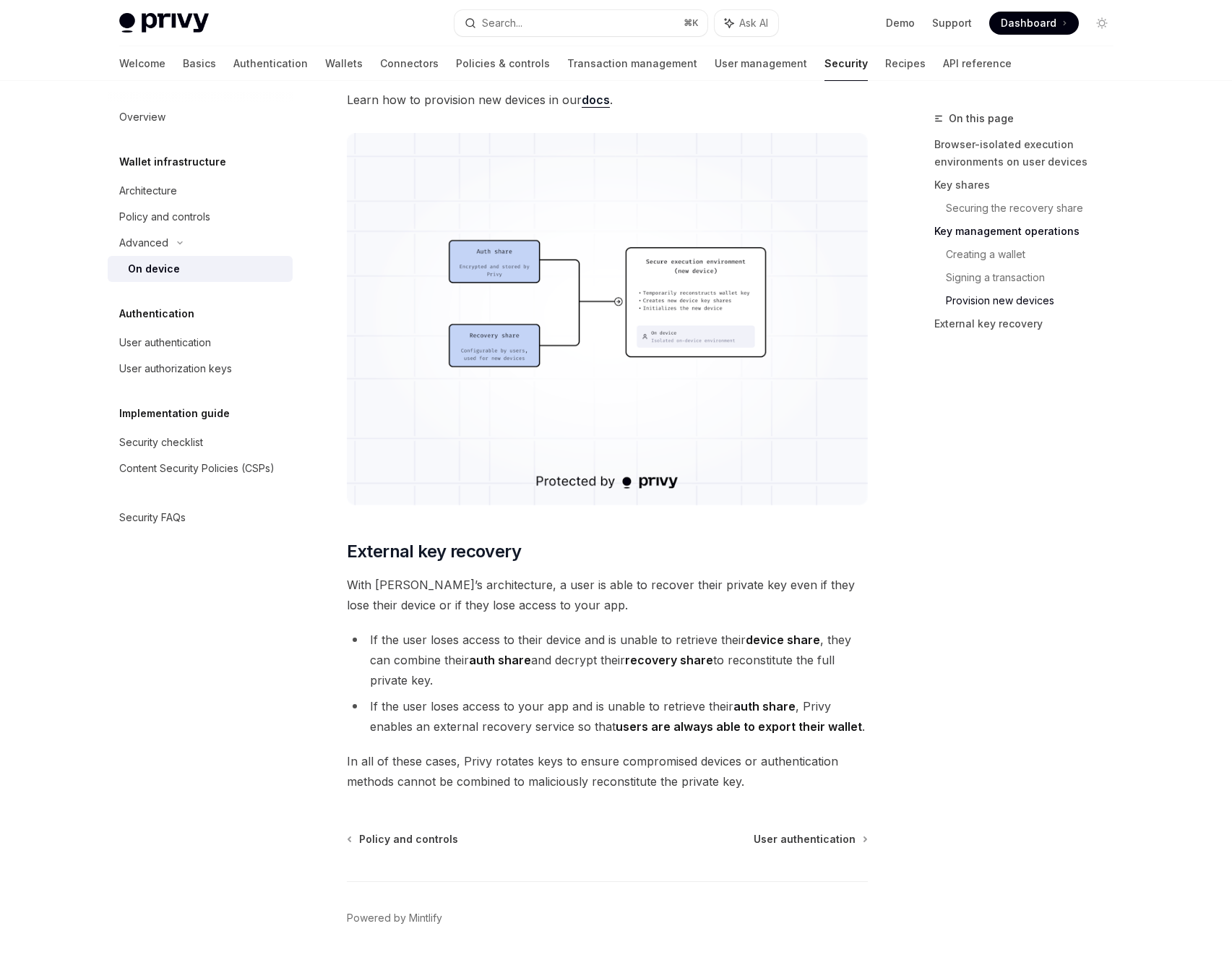
scroll to position [3613, 0]
click at [765, 710] on strong "auth share" at bounding box center [765, 706] width 62 height 15
click at [795, 736] on li "If the user loses access to your app and is unable to retrieve their auth share…" at bounding box center [607, 715] width 521 height 40
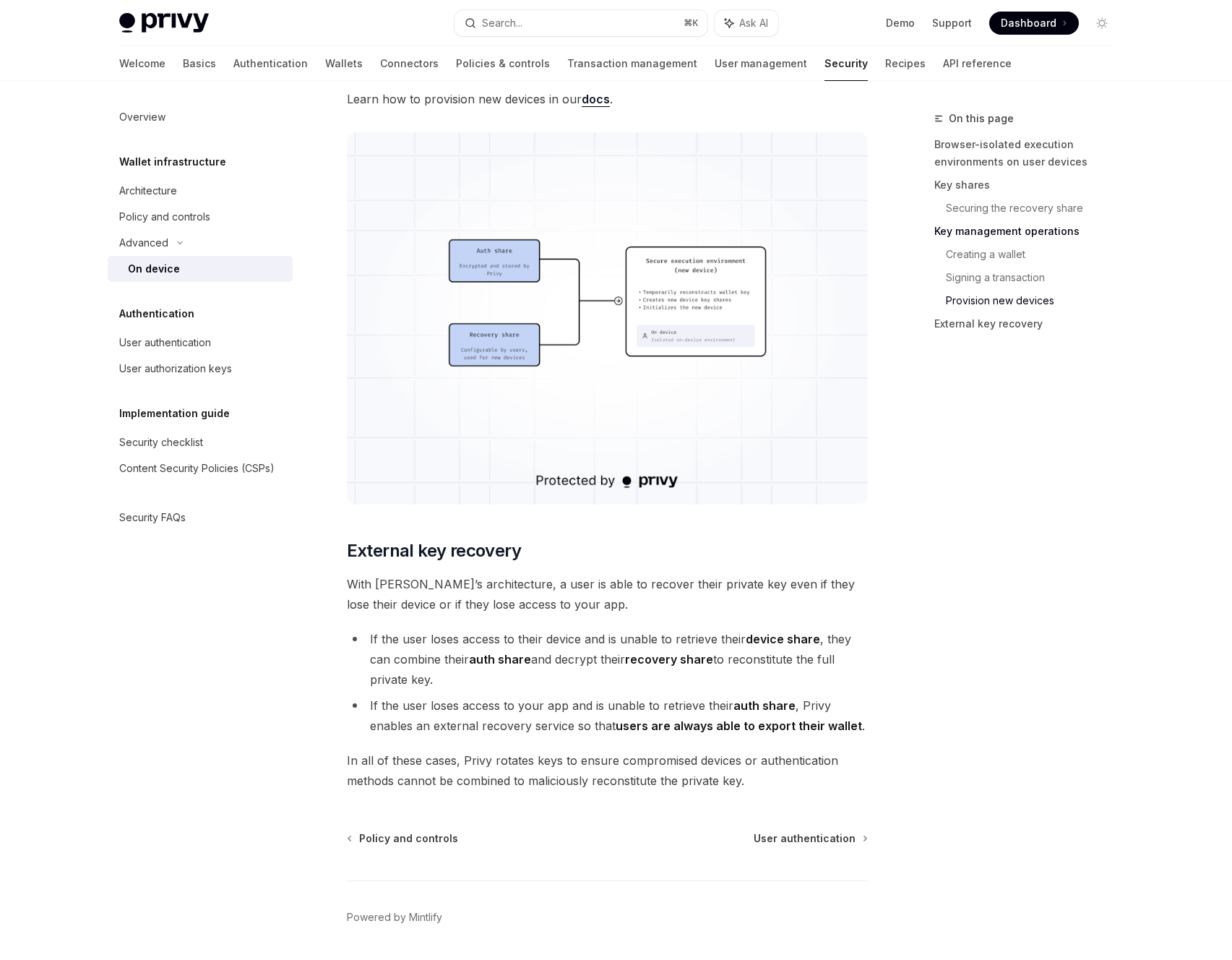
click at [767, 734] on li "If the user loses access to your app and is unable to retrieve their auth share…" at bounding box center [607, 715] width 521 height 40
click at [766, 734] on li "If the user loses access to your app and is unable to retrieve their auth share…" at bounding box center [607, 715] width 521 height 40
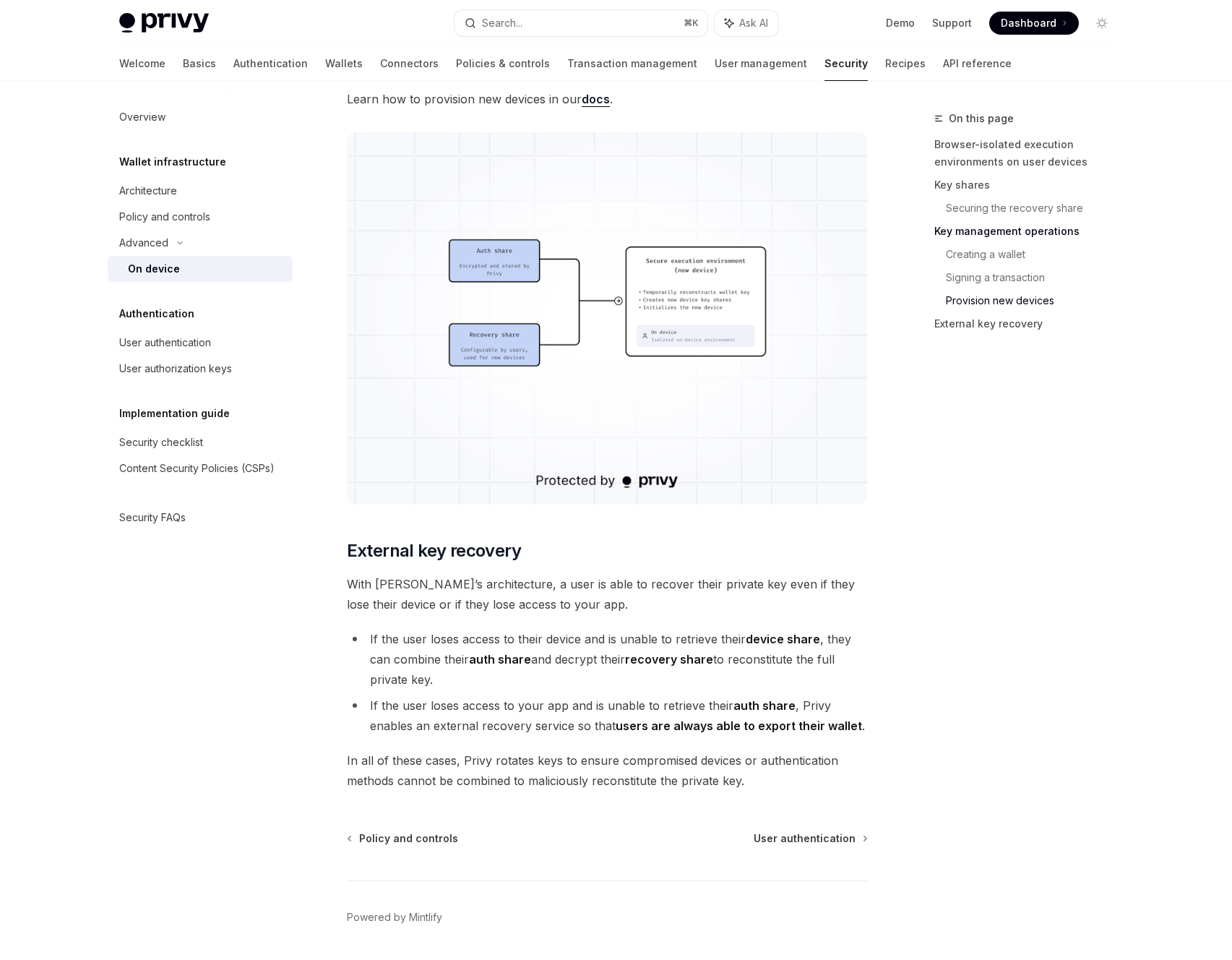
click at [736, 727] on strong "users are always able to export their wallet" at bounding box center [739, 725] width 247 height 15
click at [767, 774] on span "In all of these cases, Privy rotates keys to ensure compromised devices or auth…" at bounding box center [607, 770] width 521 height 40
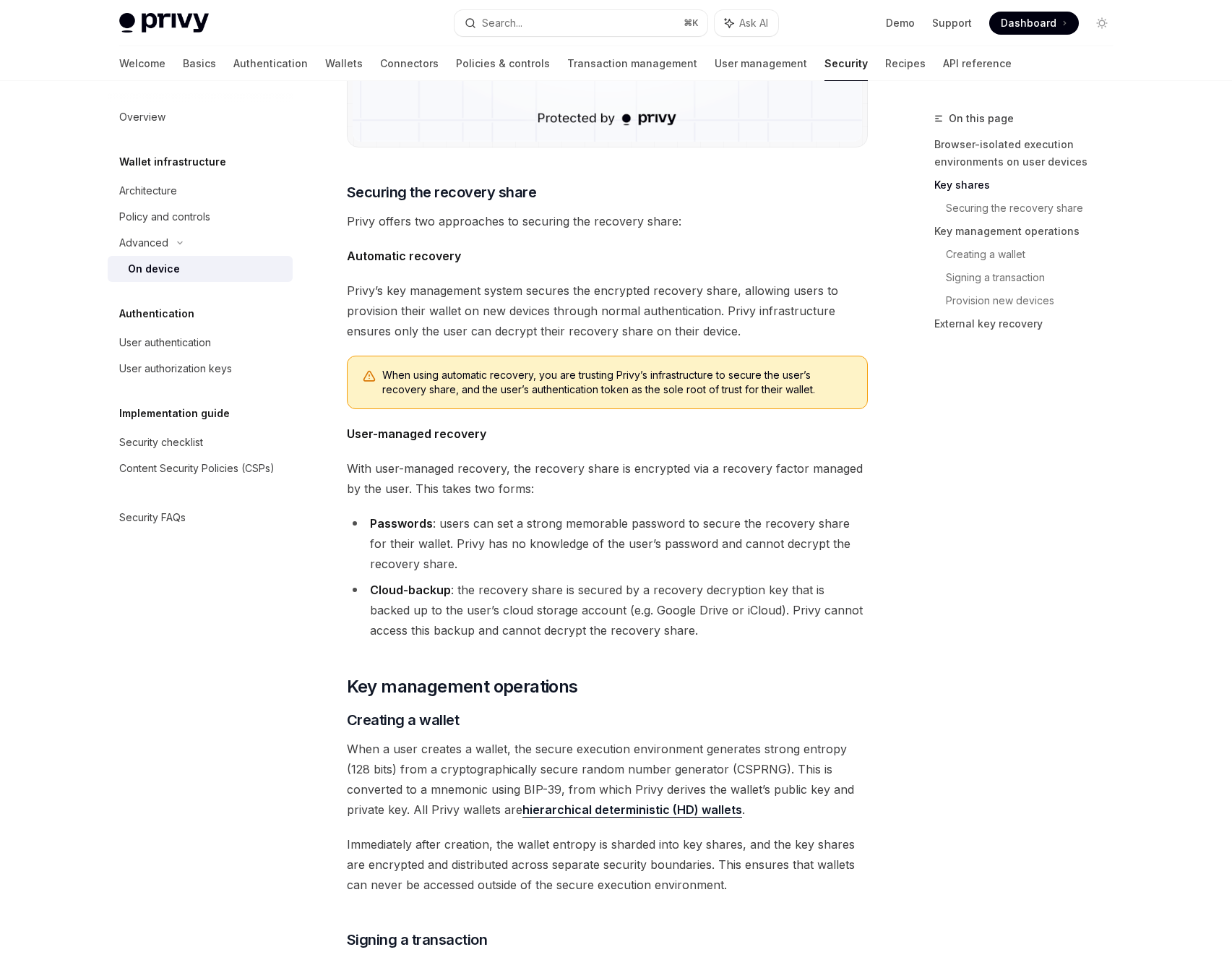
scroll to position [1741, 0]
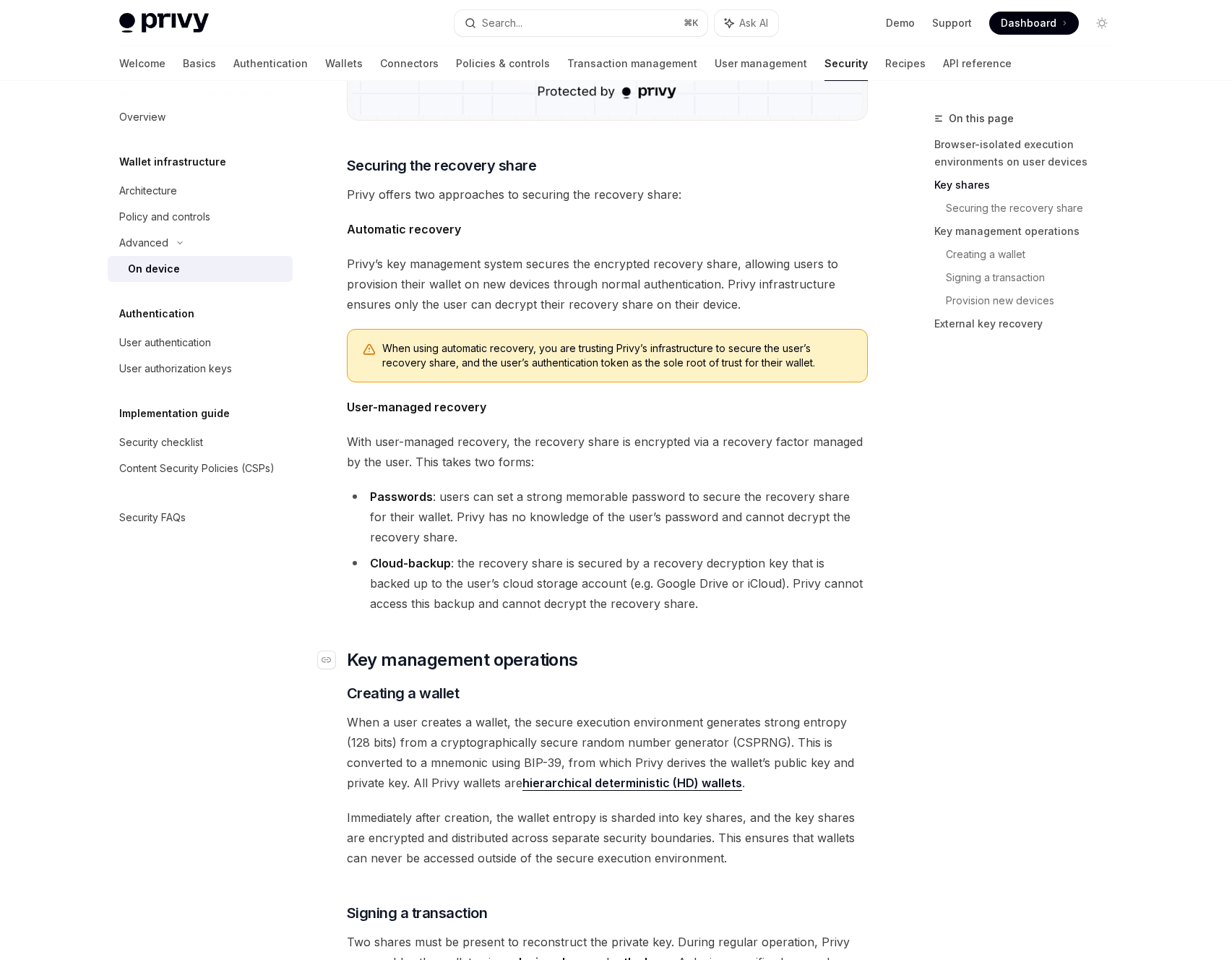
click at [787, 652] on h2 "​ Key management operations" at bounding box center [607, 659] width 521 height 23
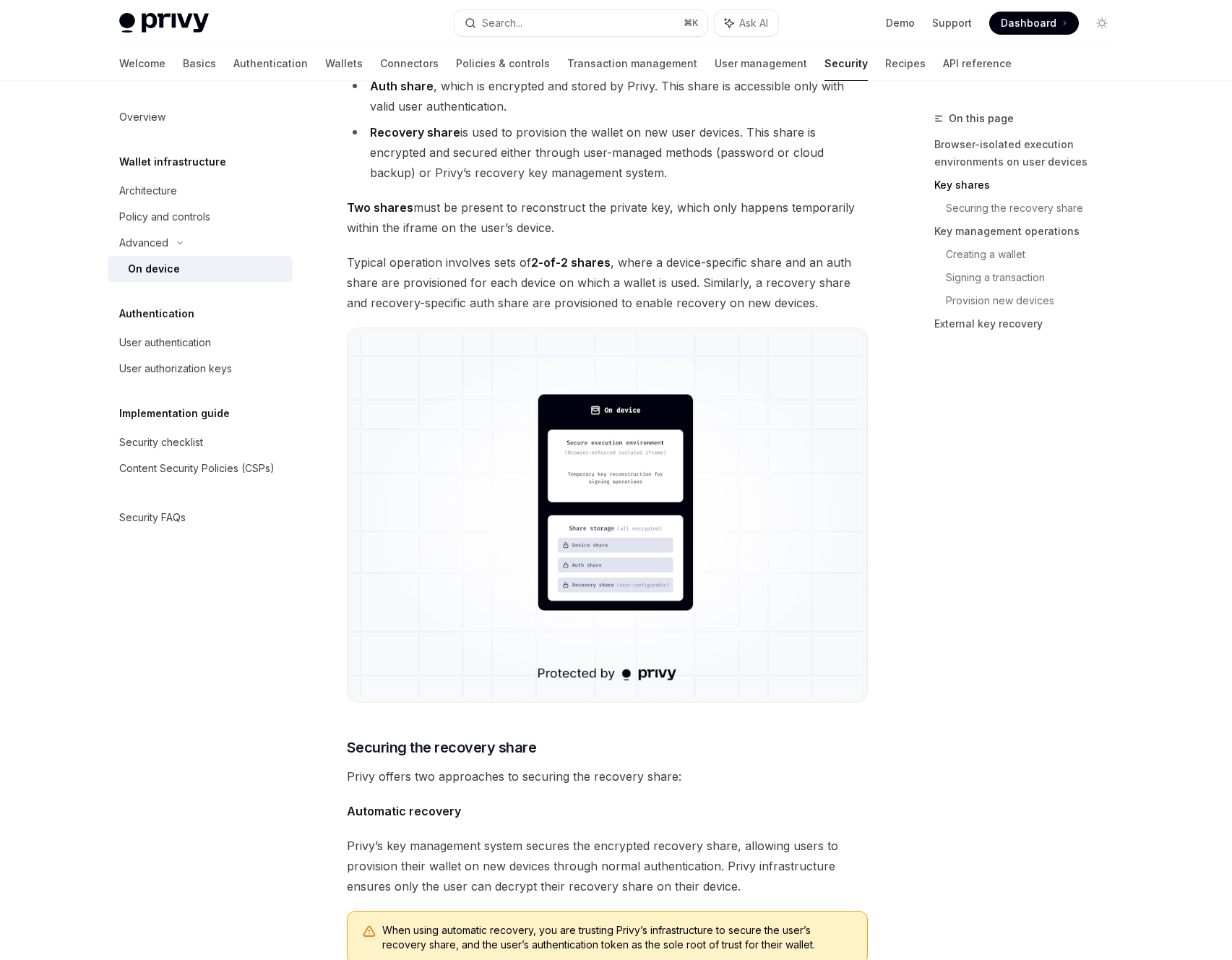
scroll to position [1512, 0]
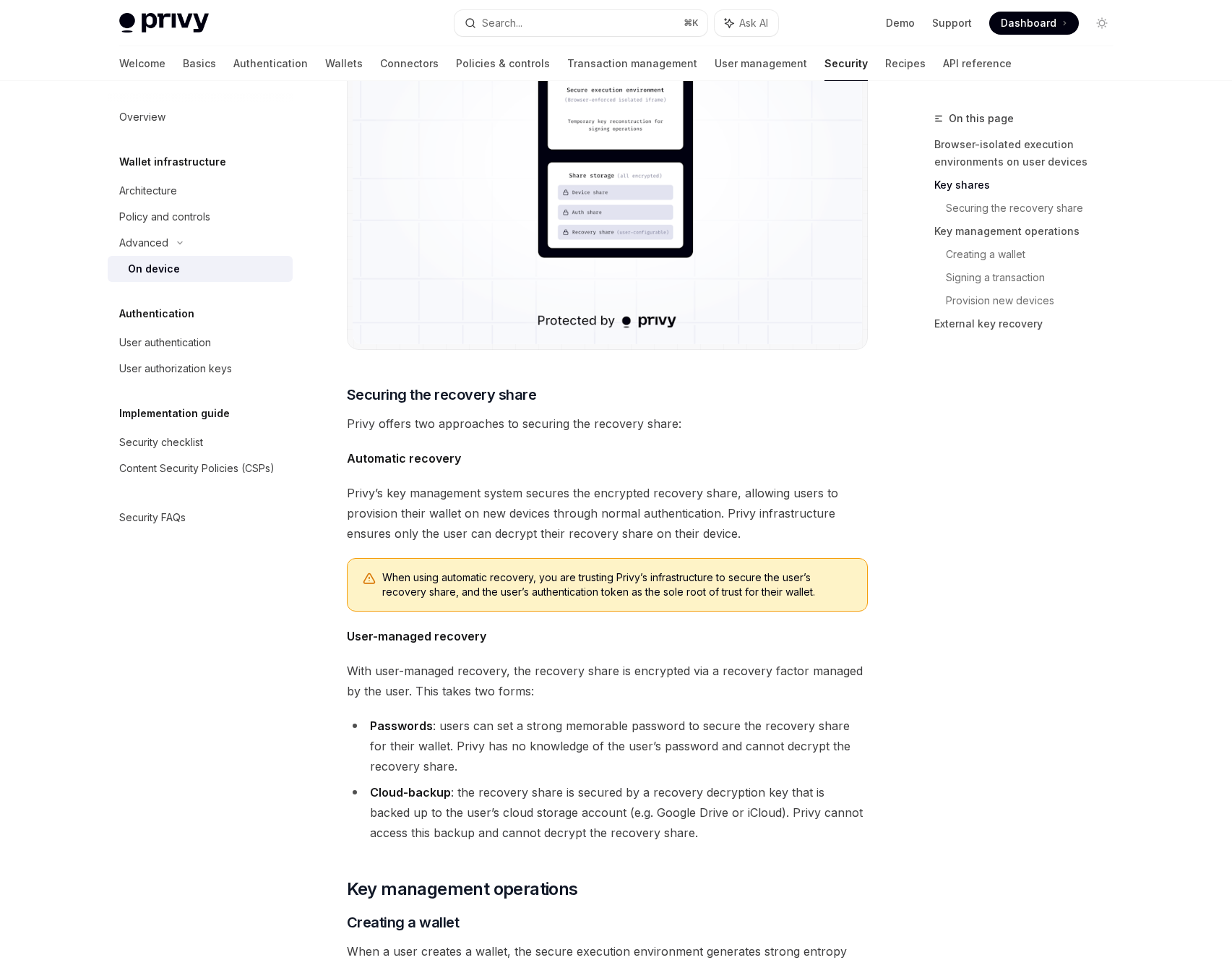
click at [451, 416] on span "Privy offers two approaches to securing the recovery share:" at bounding box center [607, 424] width 521 height 21
click at [496, 456] on span "Automatic recovery" at bounding box center [607, 458] width 521 height 21
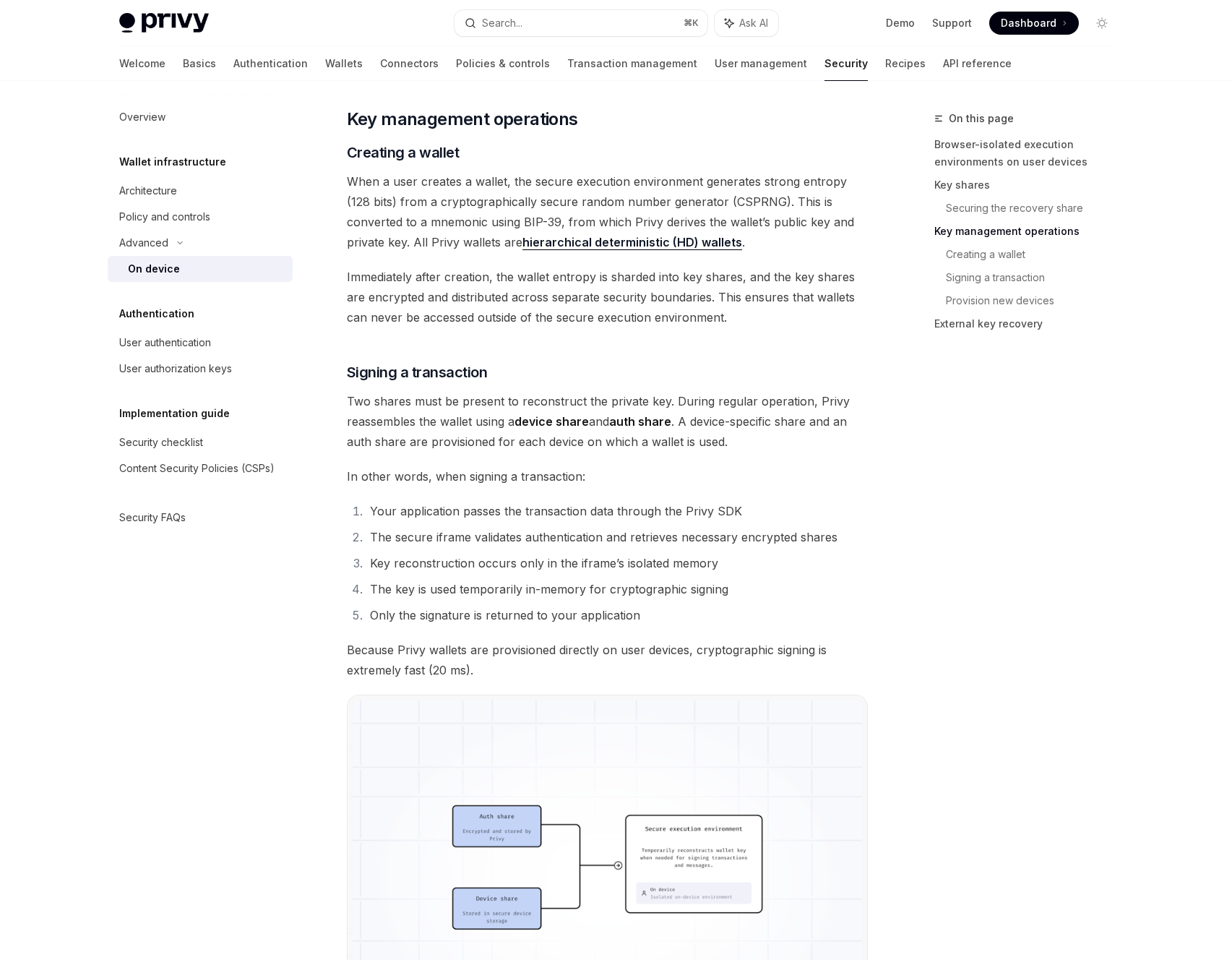
scroll to position [2304, 0]
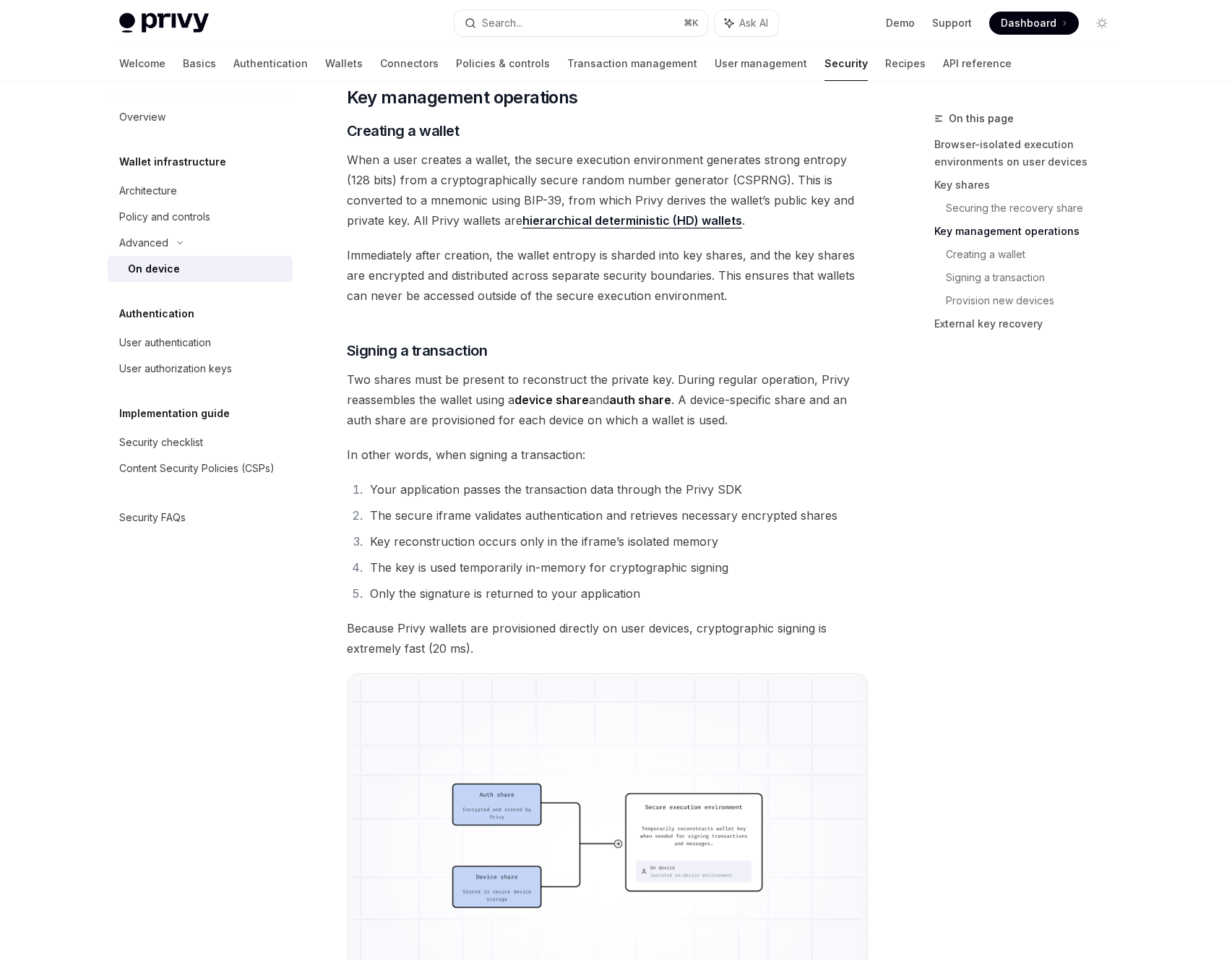
click at [455, 418] on span "Two shares must be present to reconstruct the private key. During regular opera…" at bounding box center [607, 399] width 521 height 61
click at [453, 451] on span "In other words, when signing a transaction:" at bounding box center [607, 455] width 521 height 21
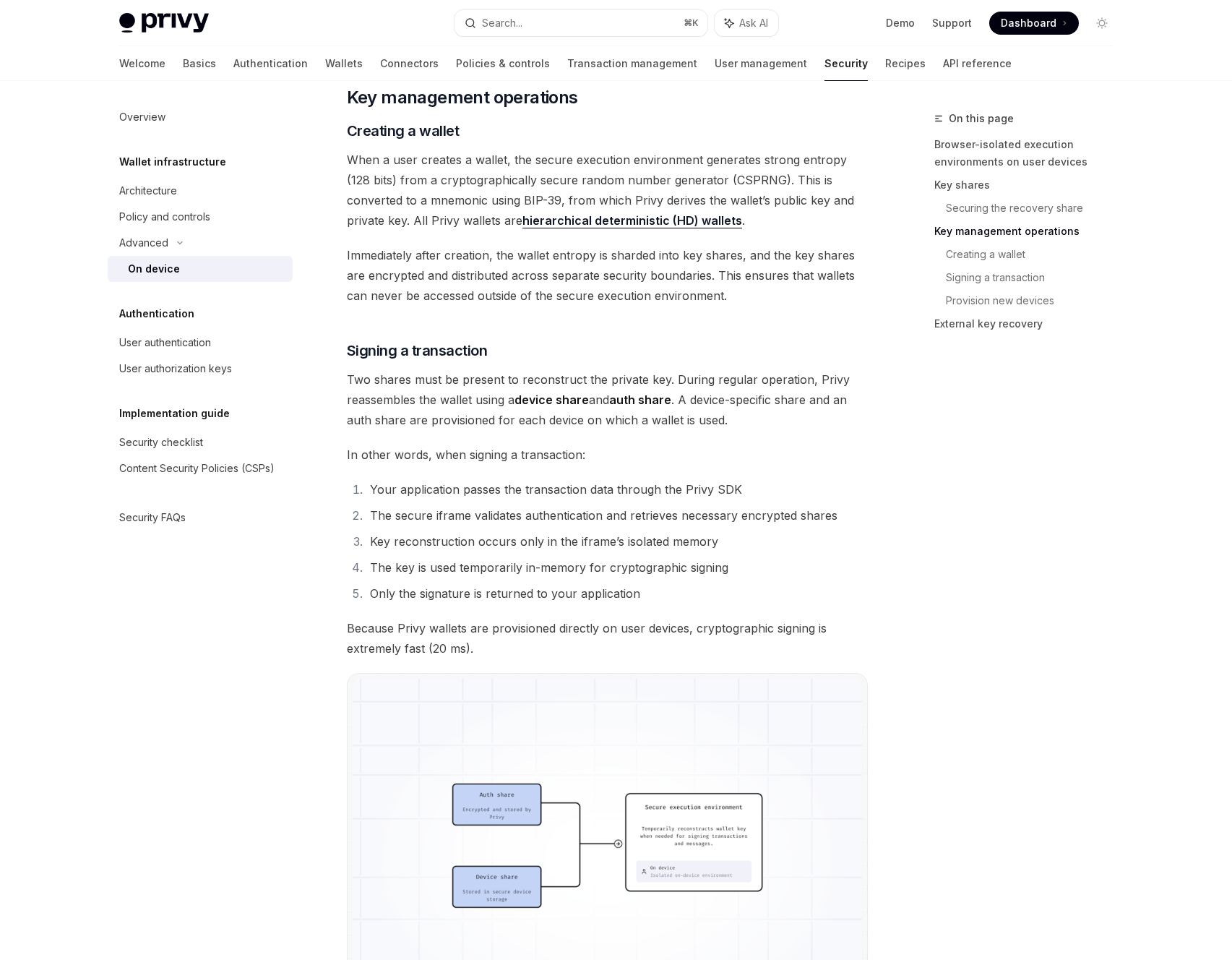
click at [454, 450] on span "In other words, when signing a transaction:" at bounding box center [607, 455] width 521 height 21
click at [444, 520] on li "The secure iframe validates authentication and retrieves necessary encrypted sh…" at bounding box center [616, 516] width 503 height 21
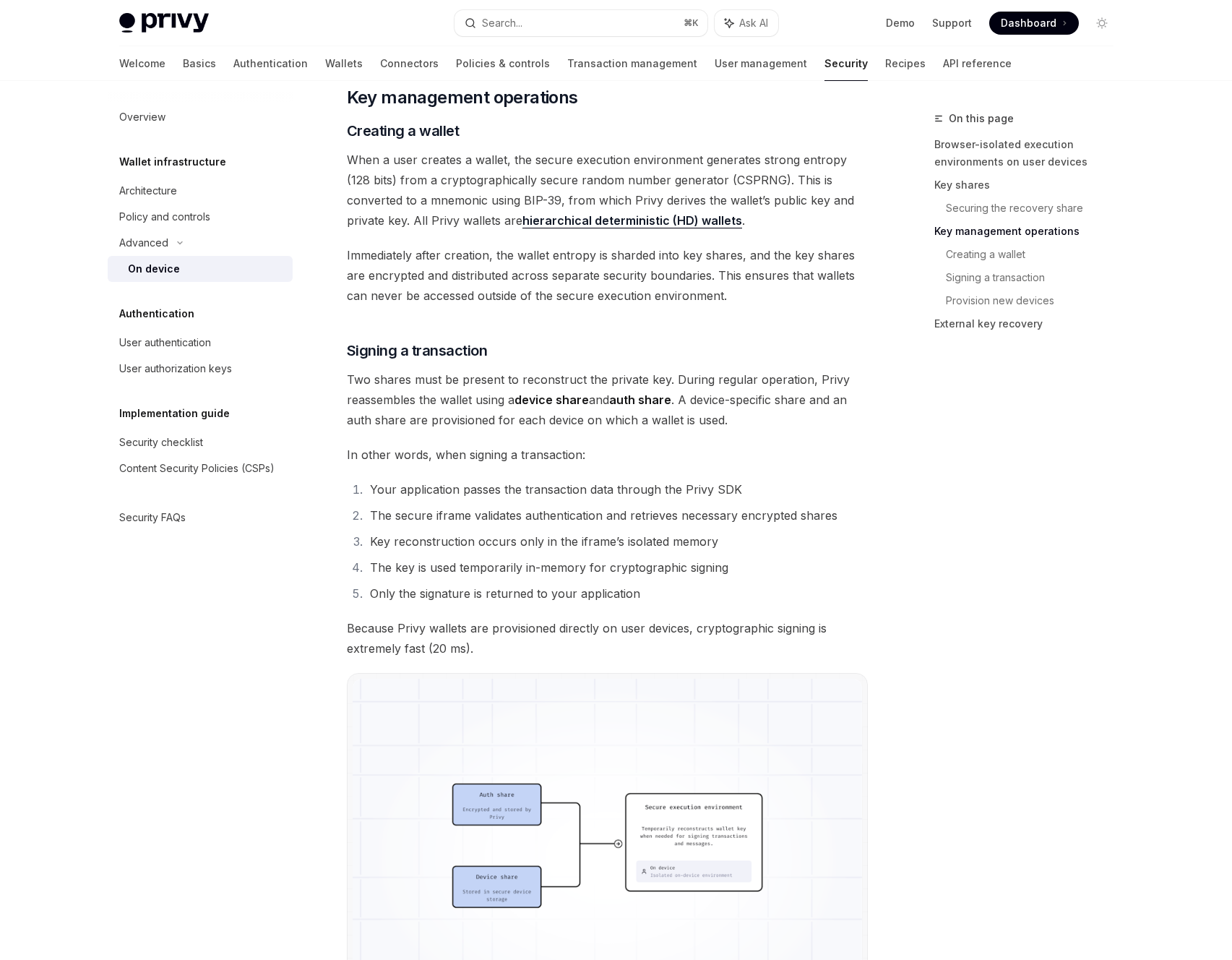
click at [444, 520] on li "The secure iframe validates authentication and retrieves necessary encrypted sh…" at bounding box center [616, 516] width 503 height 21
click at [433, 543] on li "Key reconstruction occurs only in the iframe’s isolated memory" at bounding box center [616, 542] width 503 height 21
click at [431, 540] on li "Key reconstruction occurs only in the iframe’s isolated memory" at bounding box center [616, 542] width 503 height 21
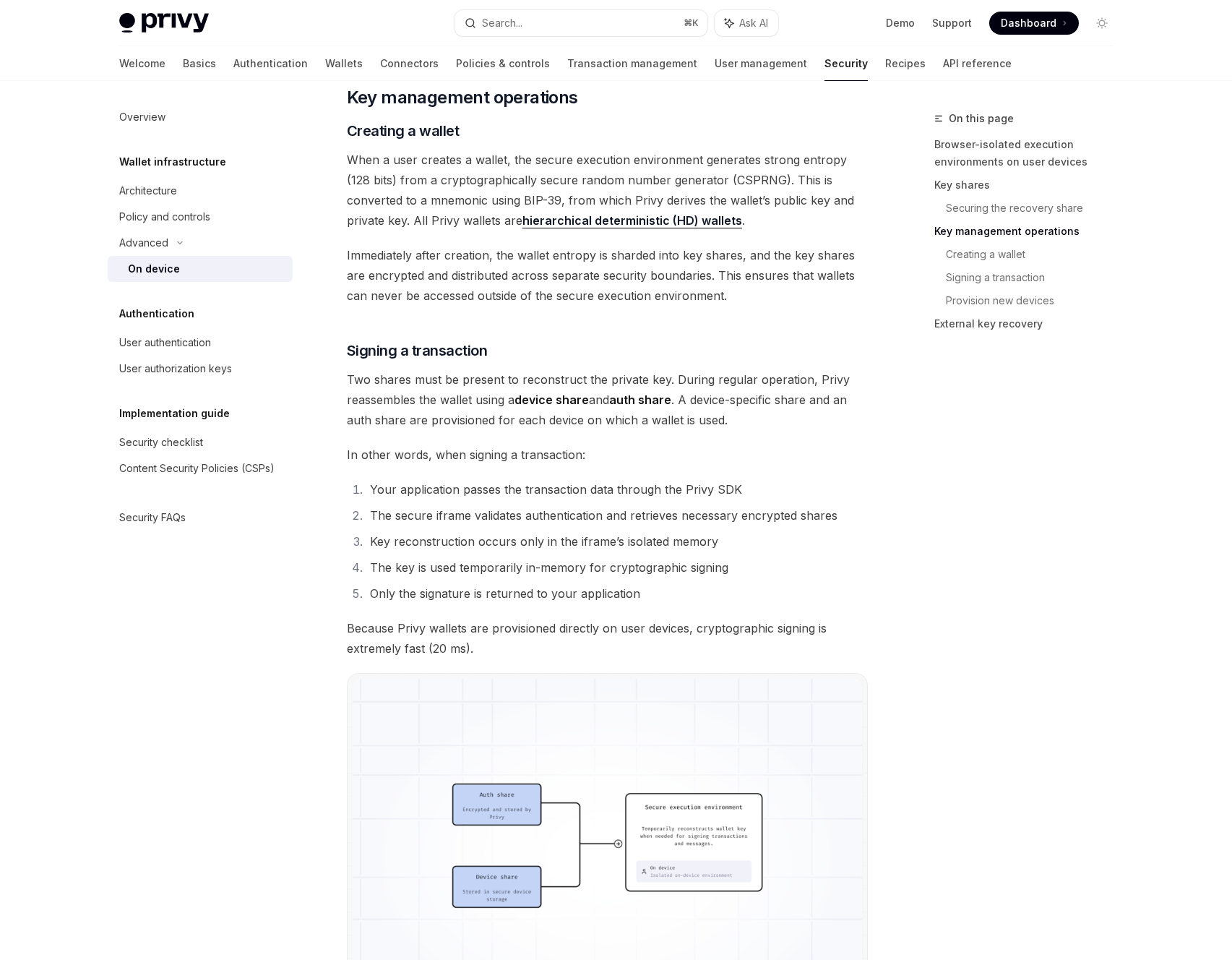
click at [431, 540] on li "Key reconstruction occurs only in the iframe’s isolated memory" at bounding box center [616, 542] width 503 height 21
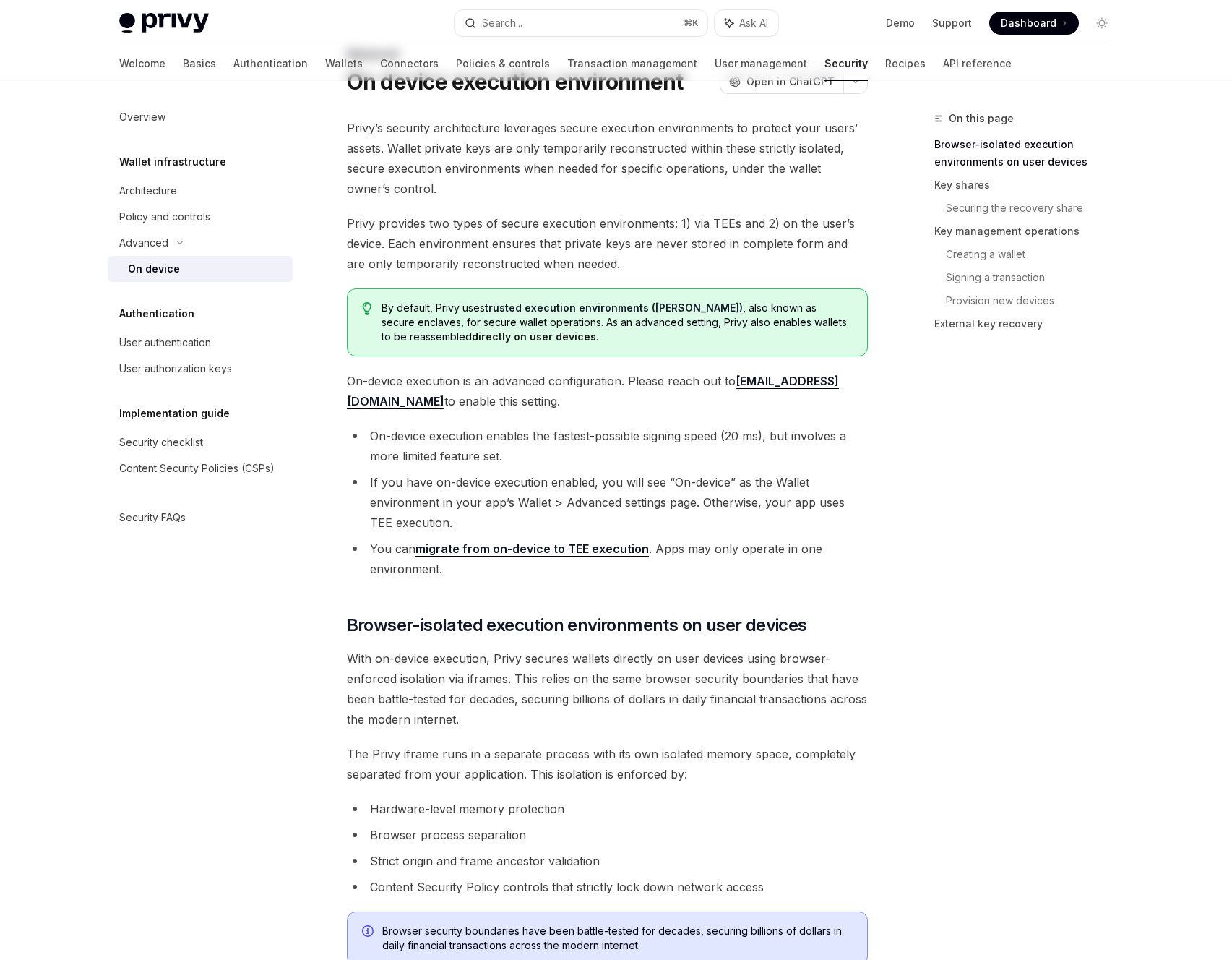
scroll to position [0, 0]
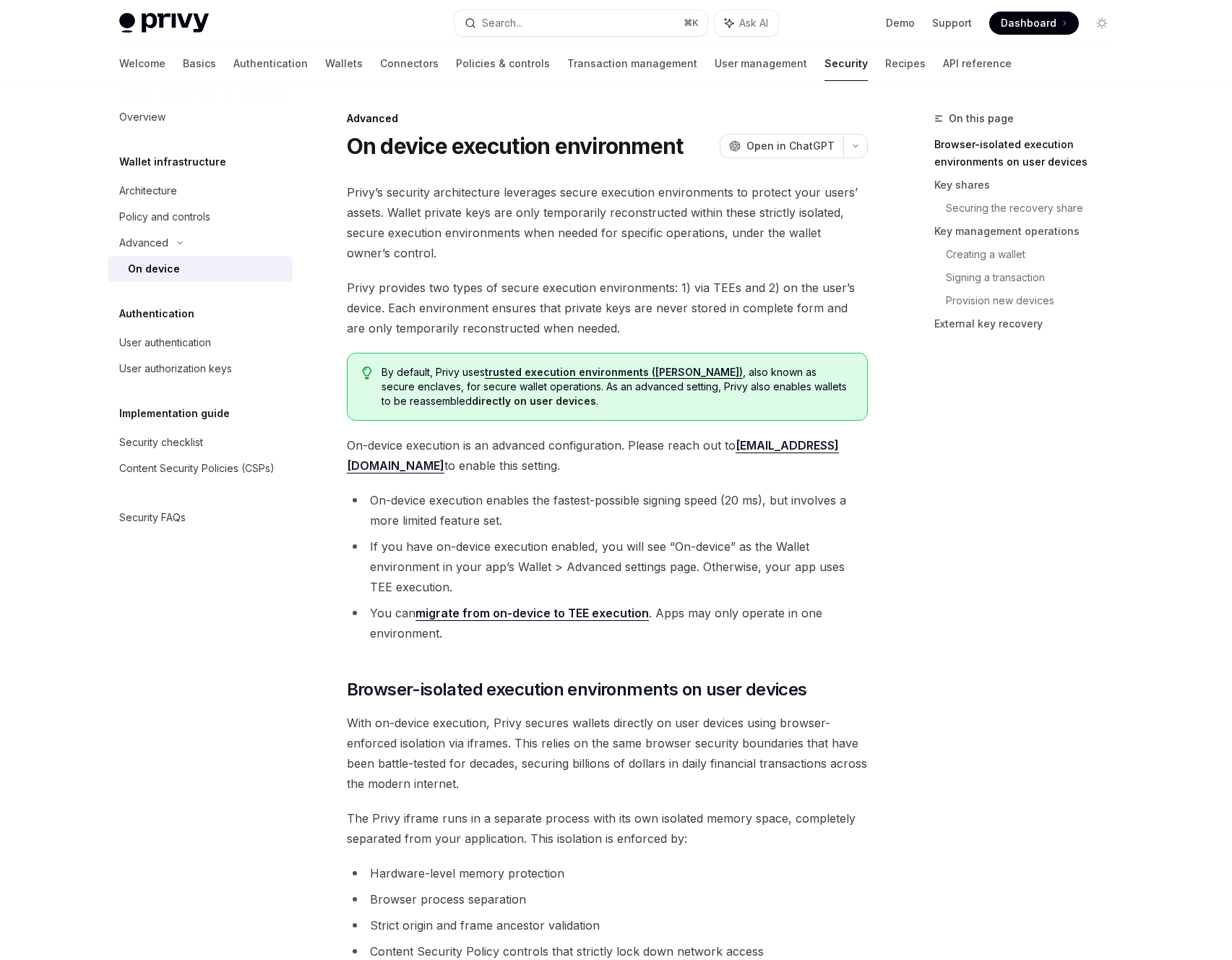
type textarea "*"
